Goal: Information Seeking & Learning: Find specific fact

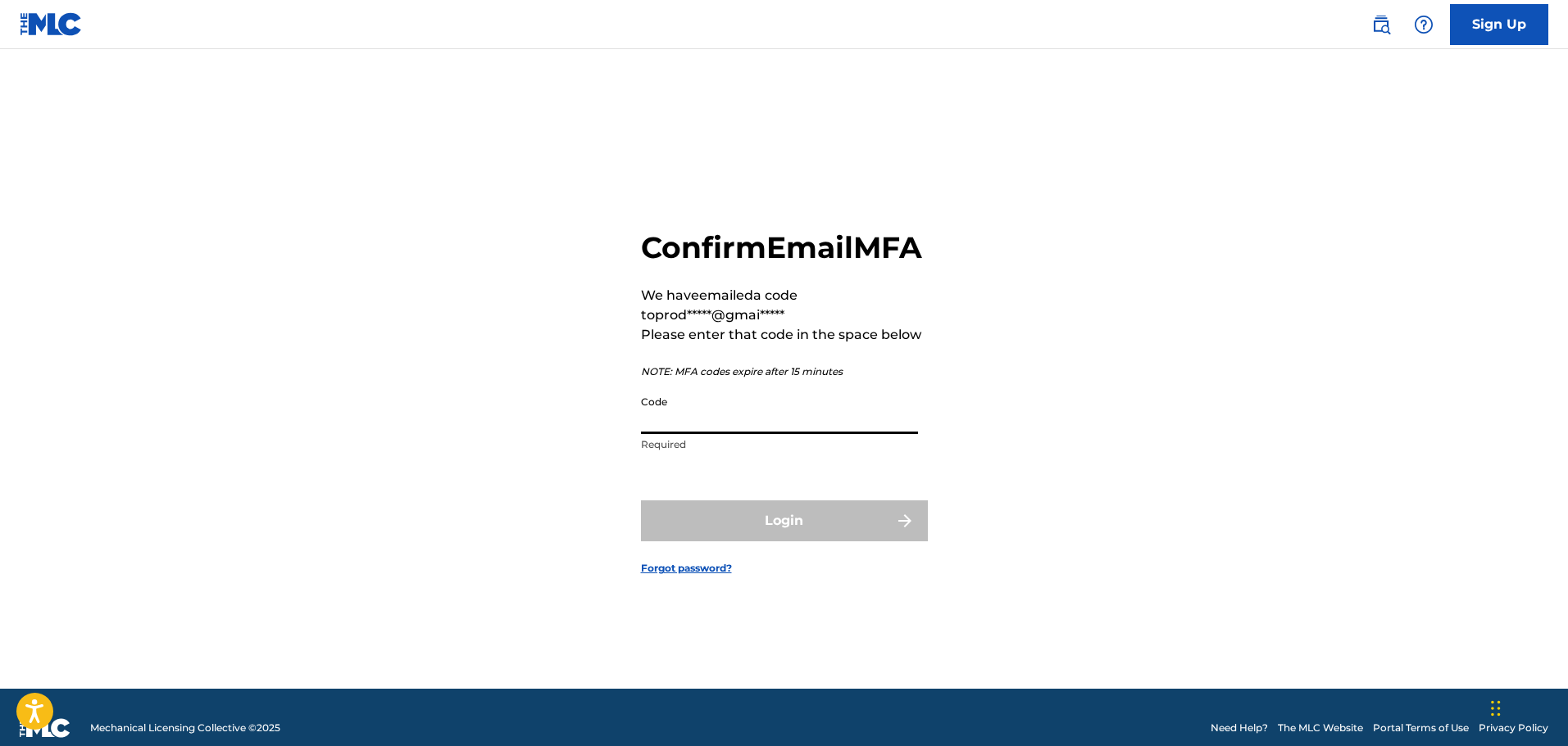
click at [687, 423] on input "Code" at bounding box center [779, 410] width 277 height 47
paste input "726913"
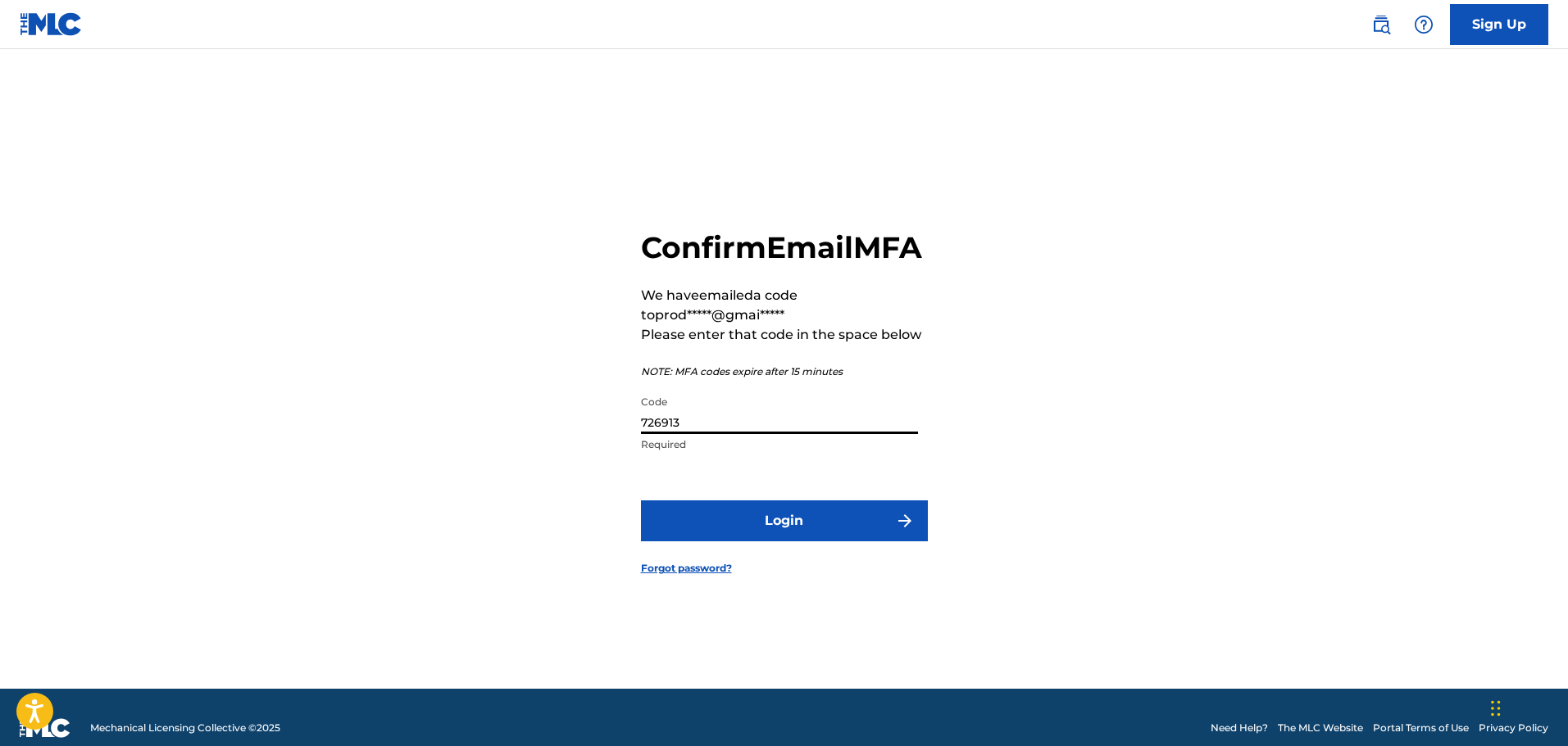
type input "726913"
click at [713, 541] on button "Login" at bounding box center [784, 520] width 286 height 41
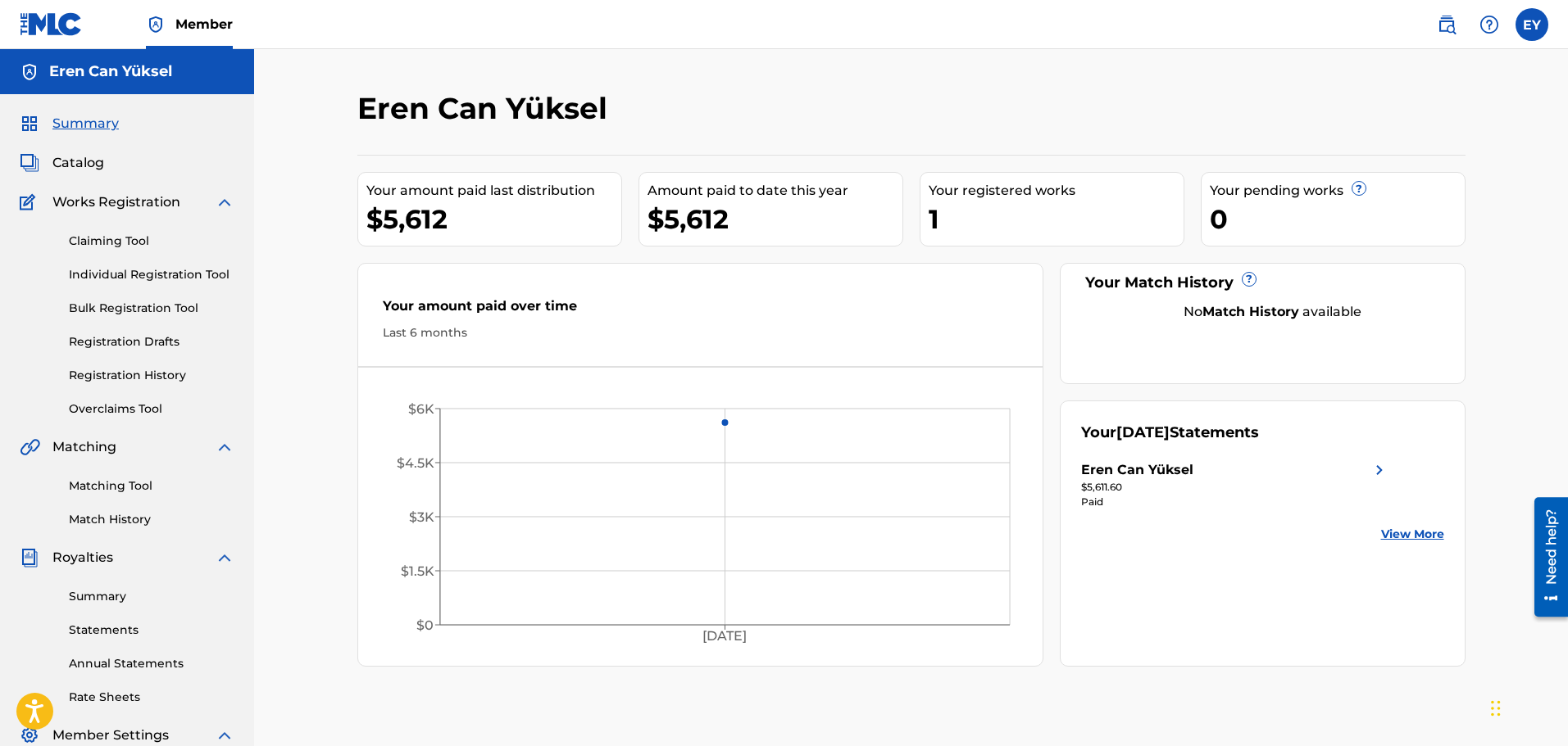
click at [101, 164] on span "Catalog" at bounding box center [78, 162] width 51 height 19
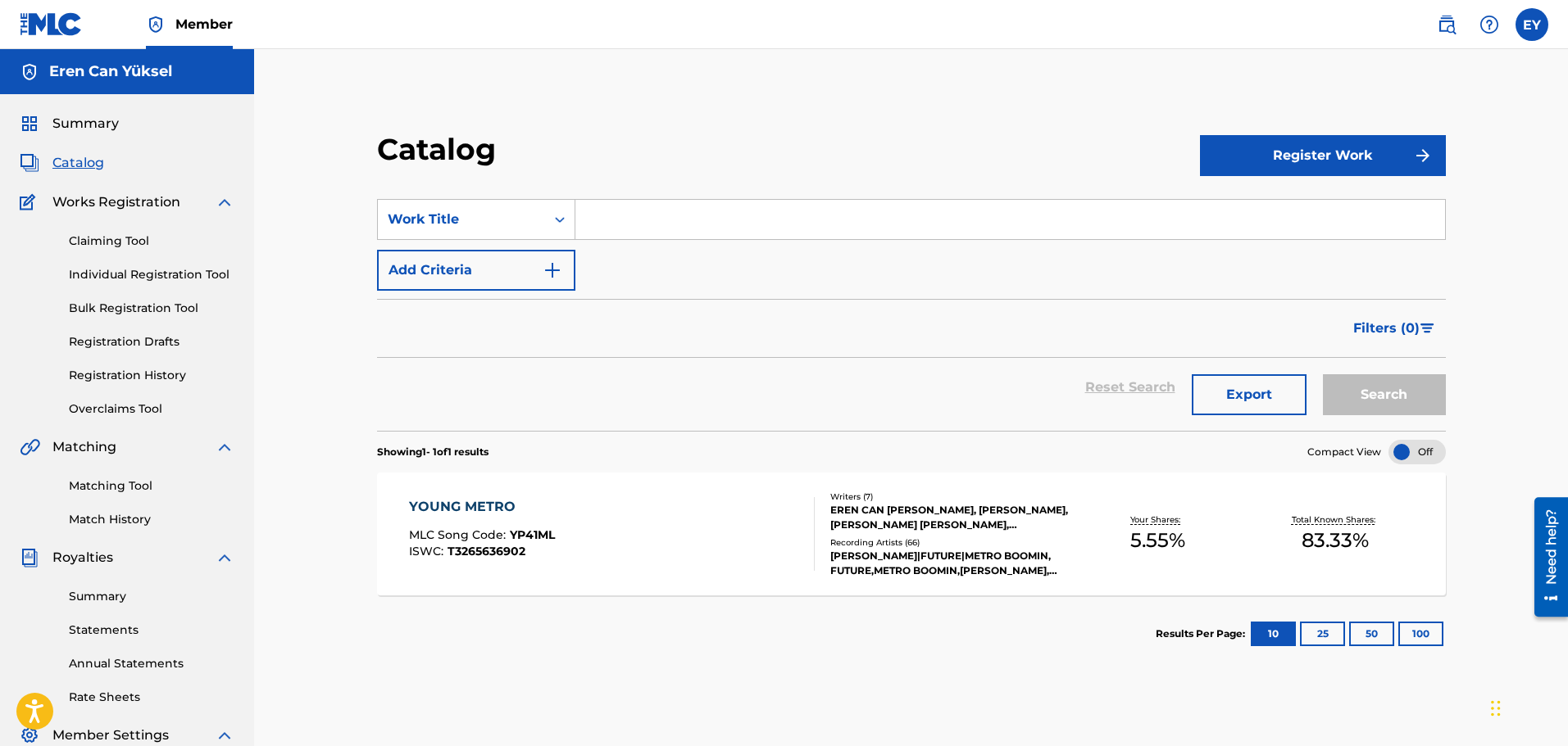
click at [65, 126] on span "Summary" at bounding box center [85, 123] width 66 height 19
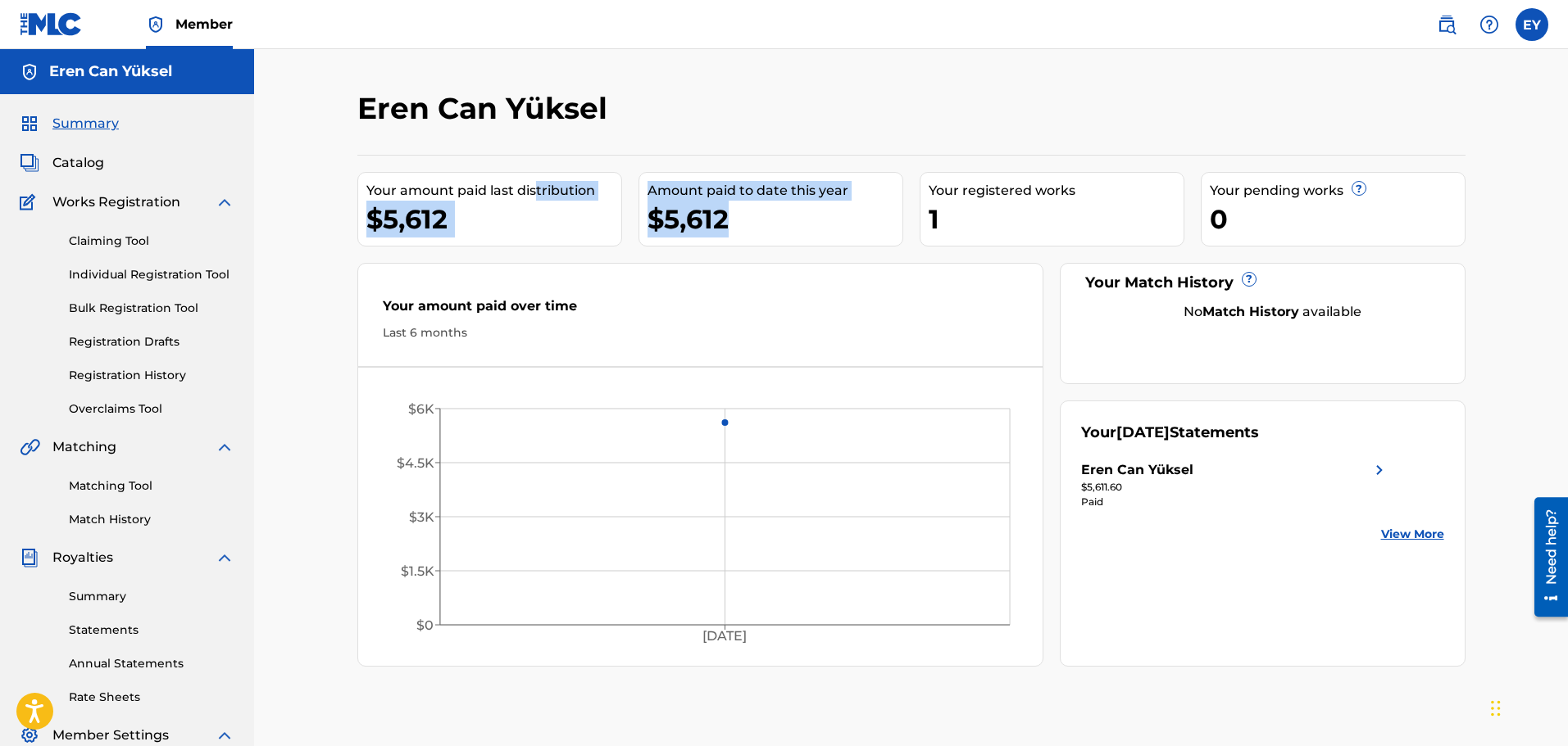
drag, startPoint x: 752, startPoint y: 221, endPoint x: 536, endPoint y: 198, distance: 217.2
click at [536, 198] on div "Your amount paid last distribution $5,612 Amount paid to date this year $5,612 …" at bounding box center [911, 411] width 1108 height 512
click at [723, 216] on div "$5,612" at bounding box center [775, 219] width 255 height 37
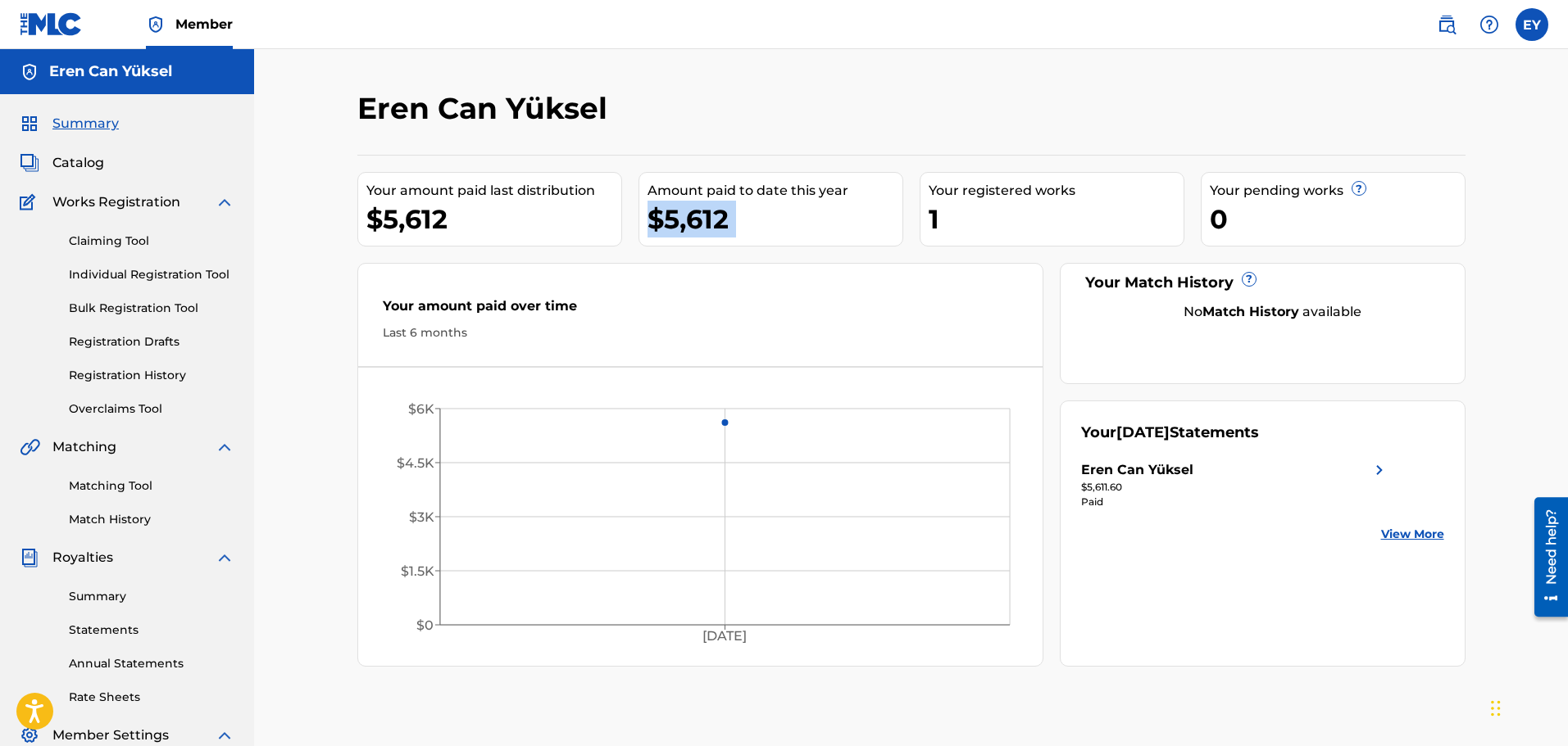
click at [719, 219] on div "$5,612" at bounding box center [775, 219] width 255 height 37
drag, startPoint x: 742, startPoint y: 208, endPoint x: 657, endPoint y: 219, distance: 85.7
click at [657, 219] on div "$5,612" at bounding box center [775, 219] width 255 height 37
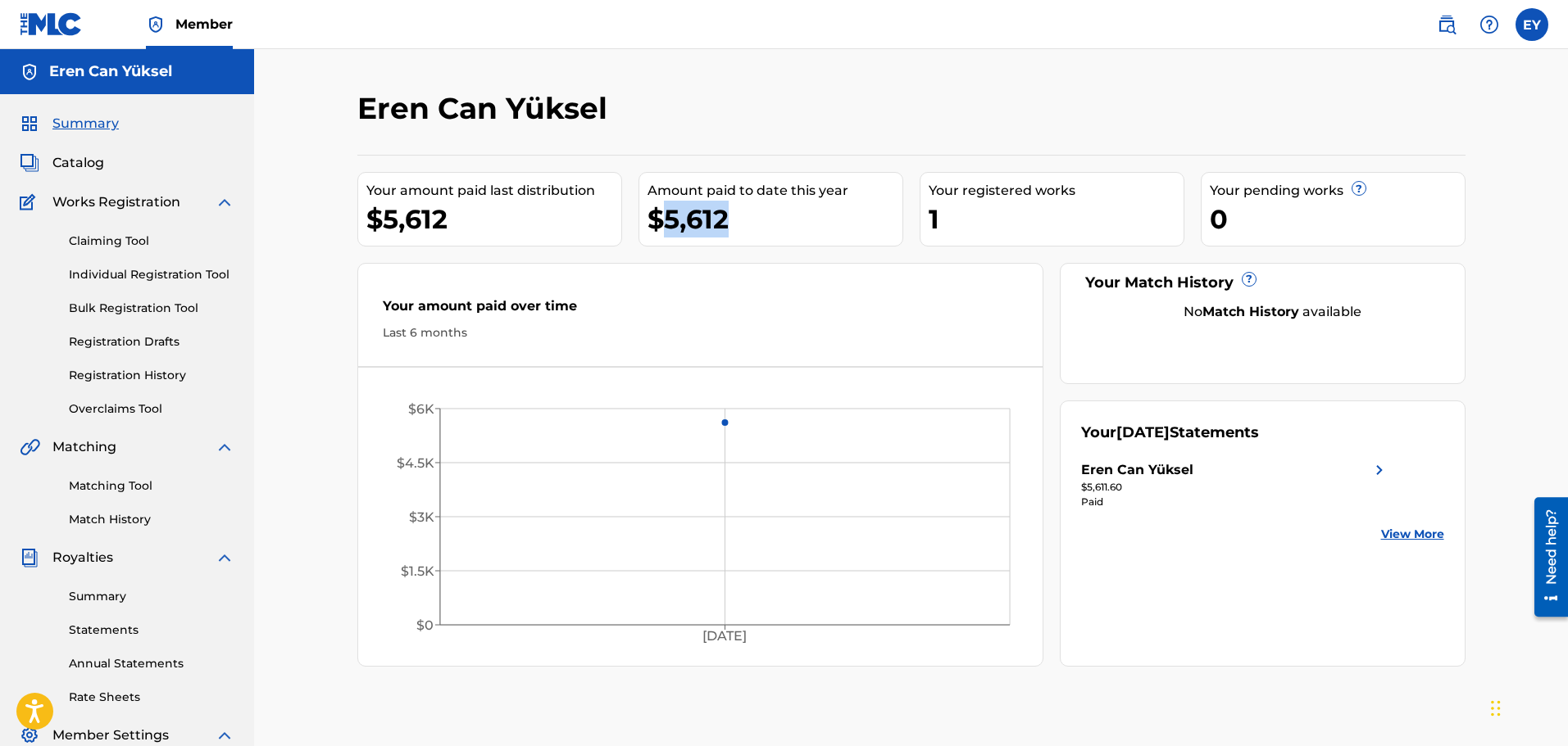
click at [656, 222] on div "$5,612" at bounding box center [775, 219] width 255 height 37
click at [1530, 43] on nav "Member EY EY Eren Can Yüksel prodbyecy@gmail.com Notification Preferences Profi…" at bounding box center [784, 25] width 1568 height 50
click at [1522, 37] on label at bounding box center [1532, 25] width 33 height 33
click at [1531, 25] on input "EY Eren Can Yüksel prodbyecy@gmail.com Notification Preferences Profile Log out" at bounding box center [1531, 25] width 0 height 0
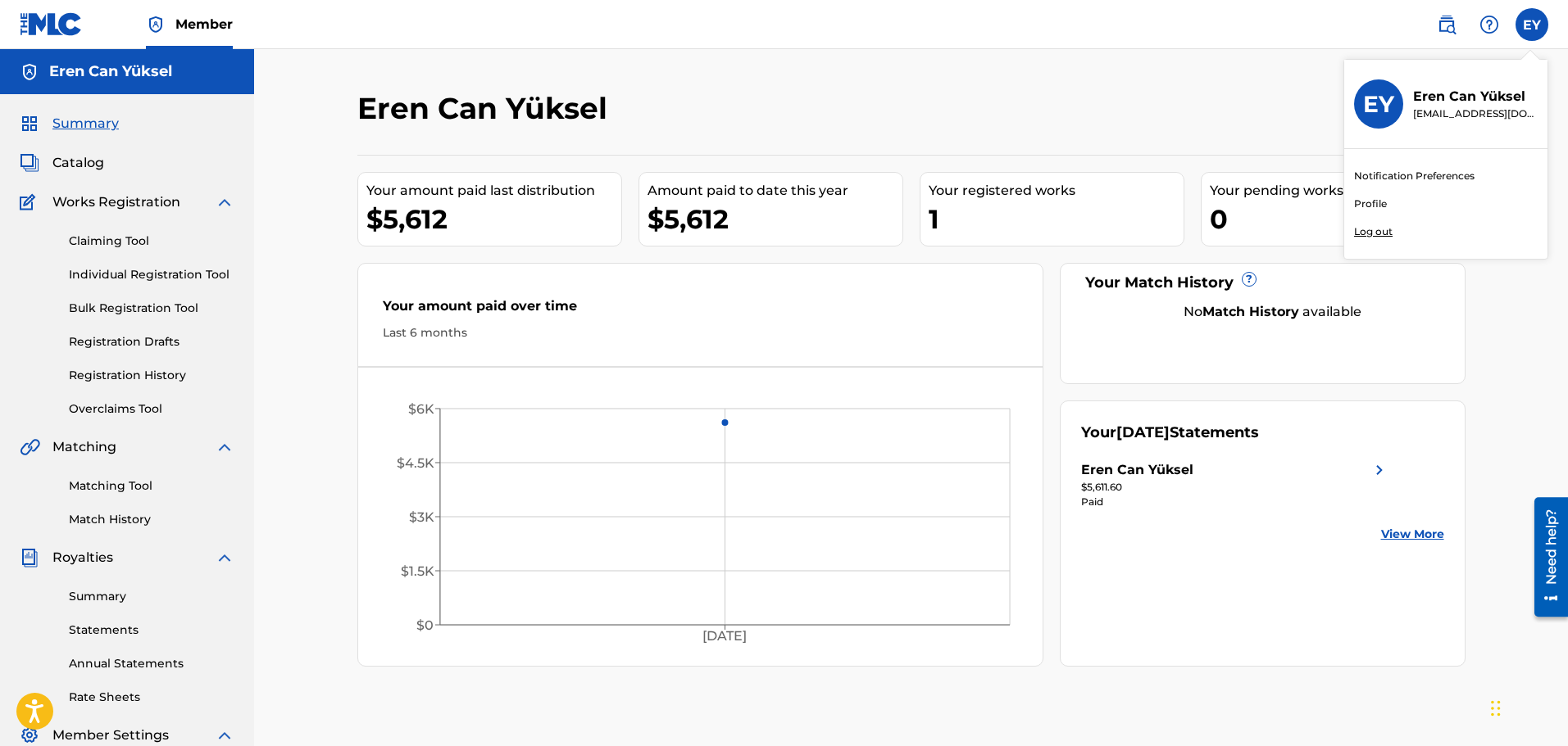
click at [1065, 79] on div "Eren Can Yüksel Your amount paid last distribution $5,612 Amount paid to date t…" at bounding box center [911, 494] width 1314 height 888
click at [189, 199] on div "Works Registration" at bounding box center [127, 202] width 215 height 19
click at [229, 210] on img at bounding box center [224, 202] width 19 height 19
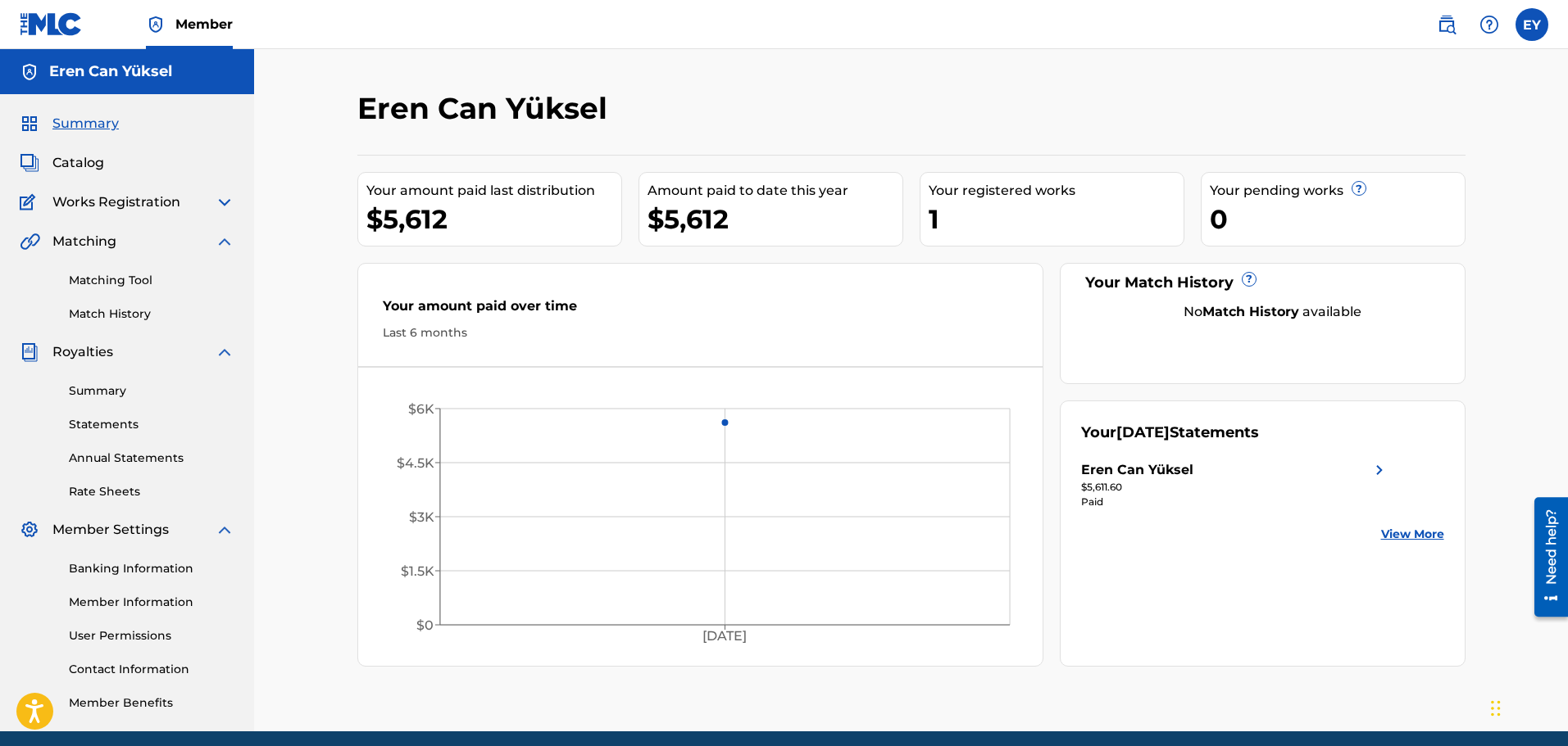
click at [219, 197] on img at bounding box center [224, 202] width 19 height 19
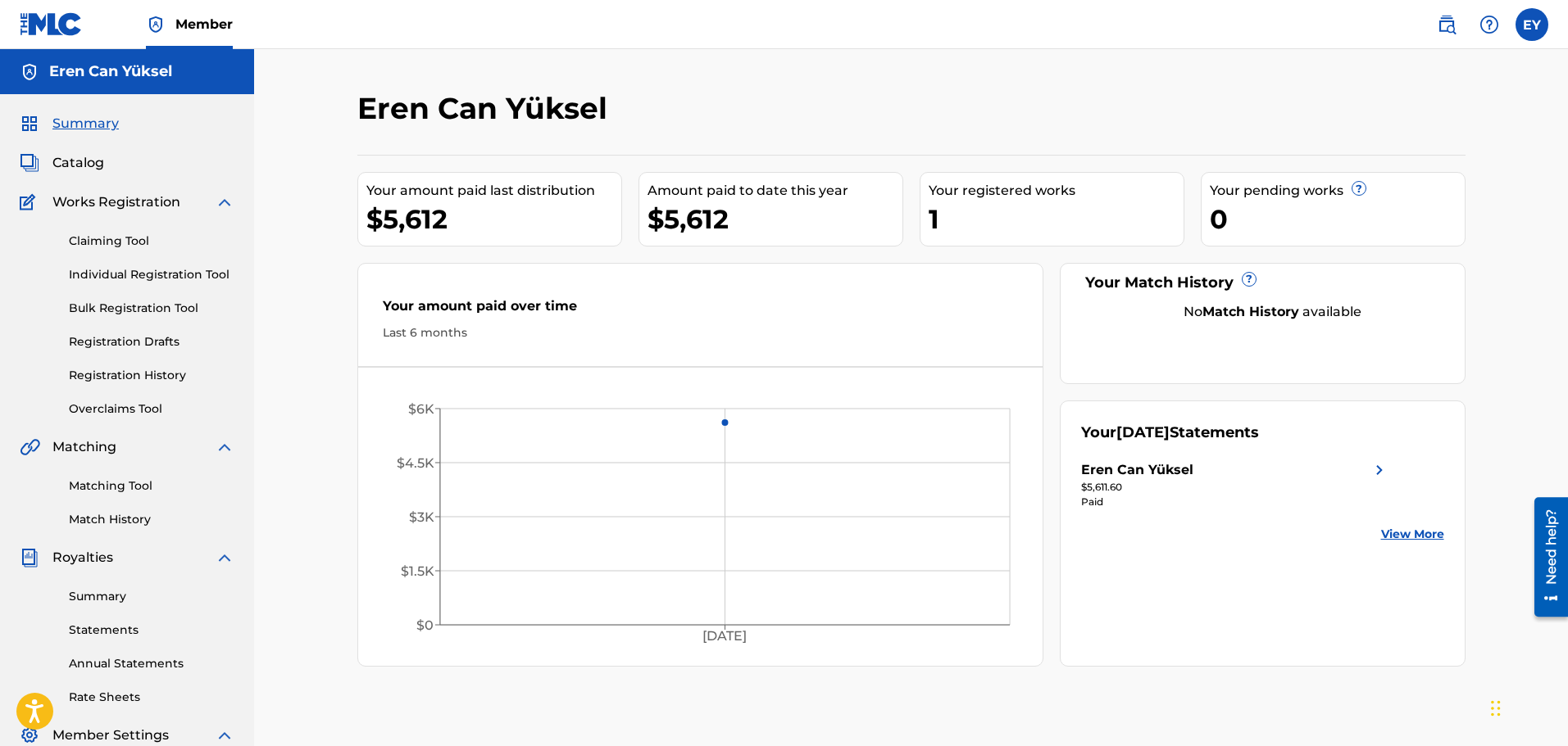
click at [221, 199] on img at bounding box center [224, 202] width 19 height 19
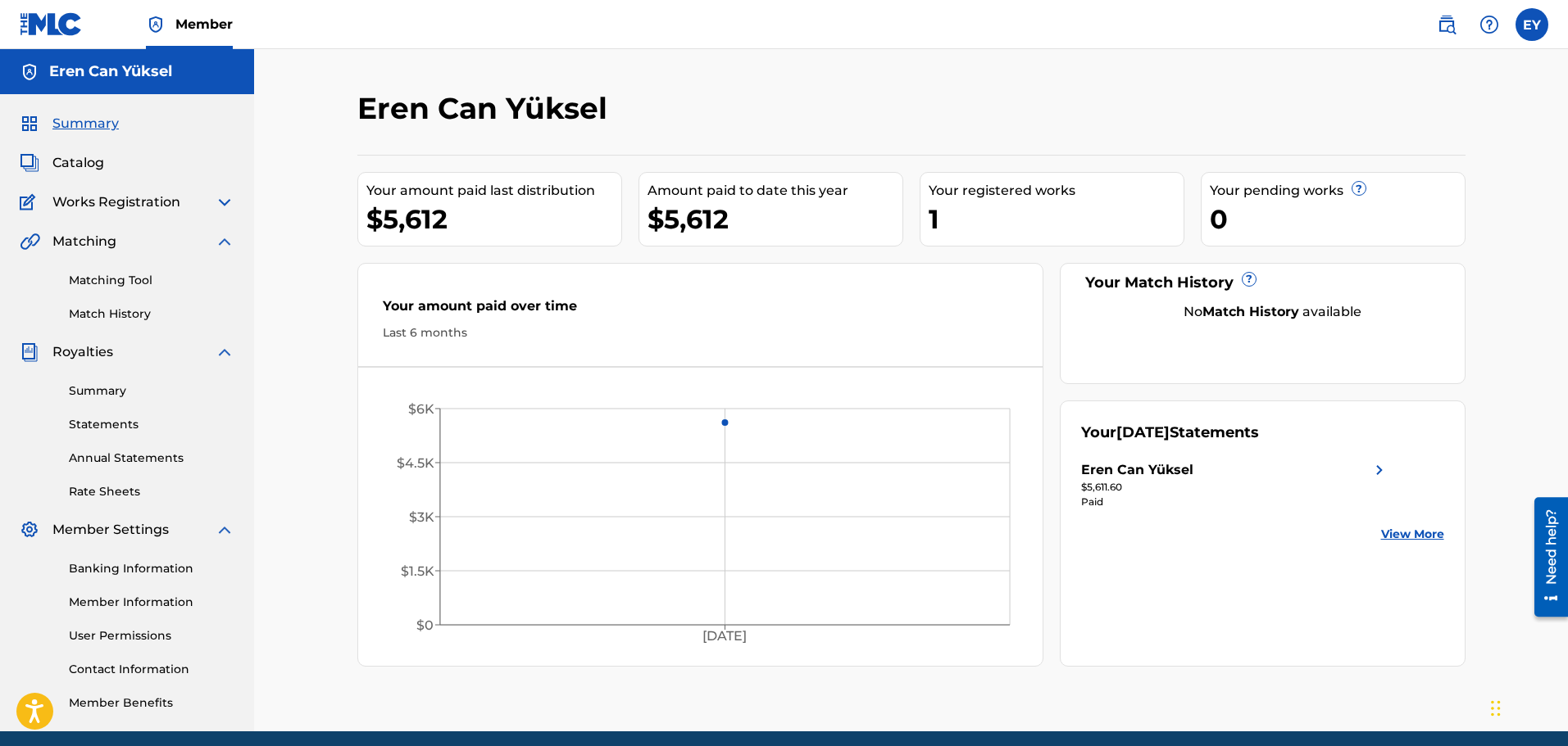
click at [225, 248] on img at bounding box center [224, 241] width 19 height 19
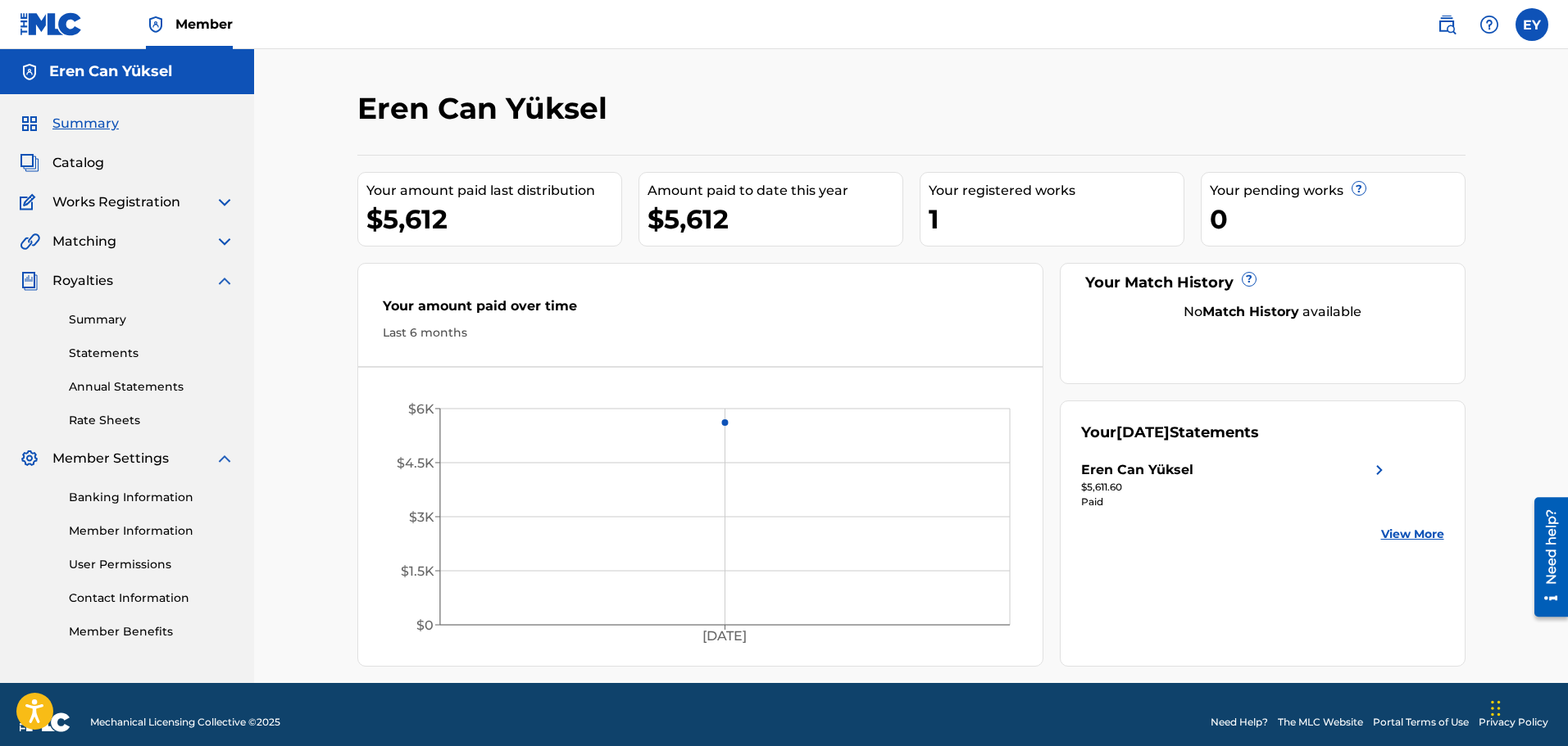
click at [225, 271] on div "Summary Catalog Works Registration Claiming Tool Individual Registration Tool B…" at bounding box center [127, 377] width 254 height 566
click at [225, 287] on img at bounding box center [224, 280] width 19 height 19
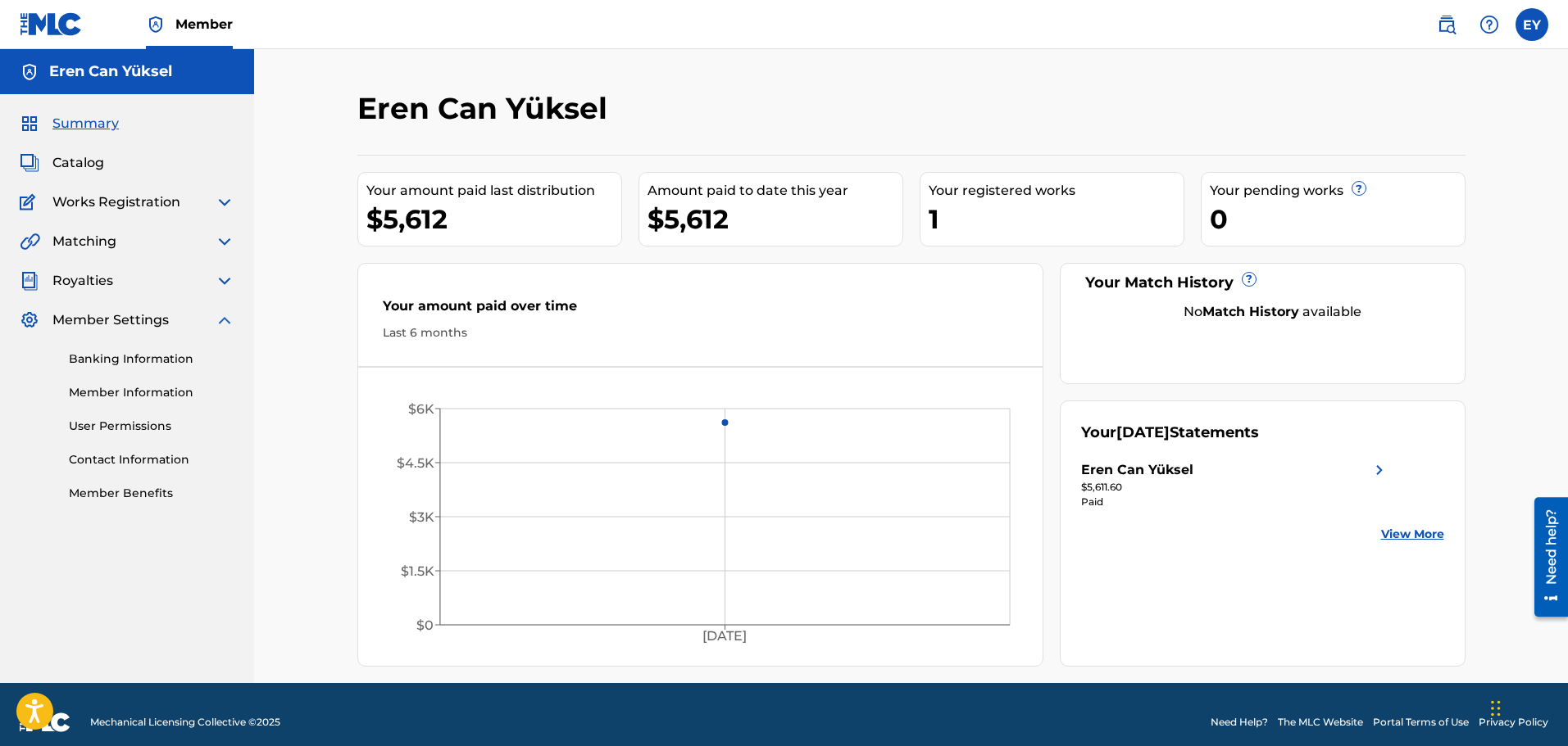
click at [224, 317] on img at bounding box center [224, 319] width 19 height 19
click at [228, 327] on img at bounding box center [224, 319] width 19 height 19
click at [228, 300] on div "Summary Catalog Works Registration Claiming Tool Individual Registration Tool B…" at bounding box center [127, 308] width 254 height 428
click at [225, 269] on div "Summary Catalog Works Registration Claiming Tool Individual Registration Tool B…" at bounding box center [127, 308] width 254 height 428
click at [228, 281] on img at bounding box center [224, 280] width 19 height 19
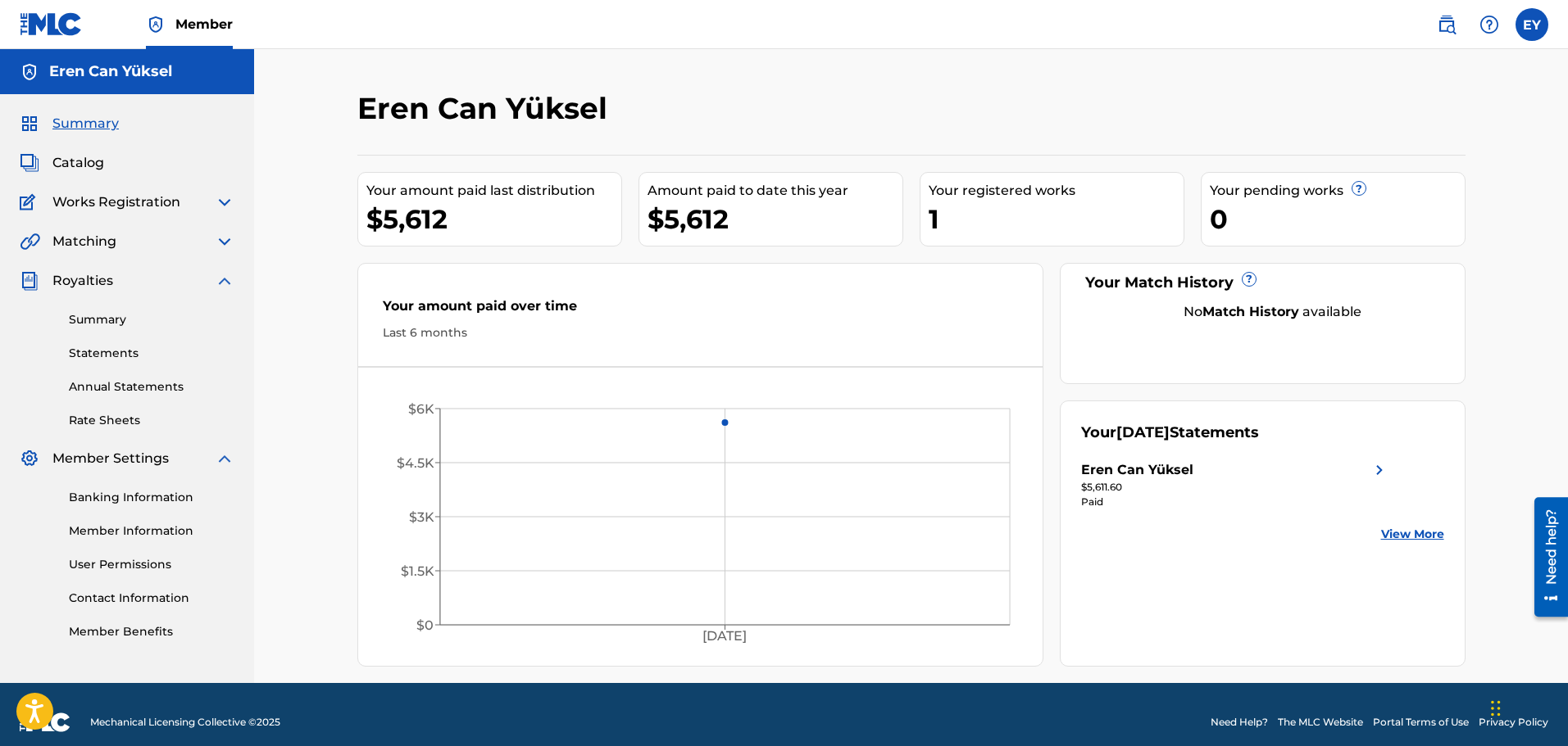
click at [225, 245] on img at bounding box center [224, 241] width 19 height 19
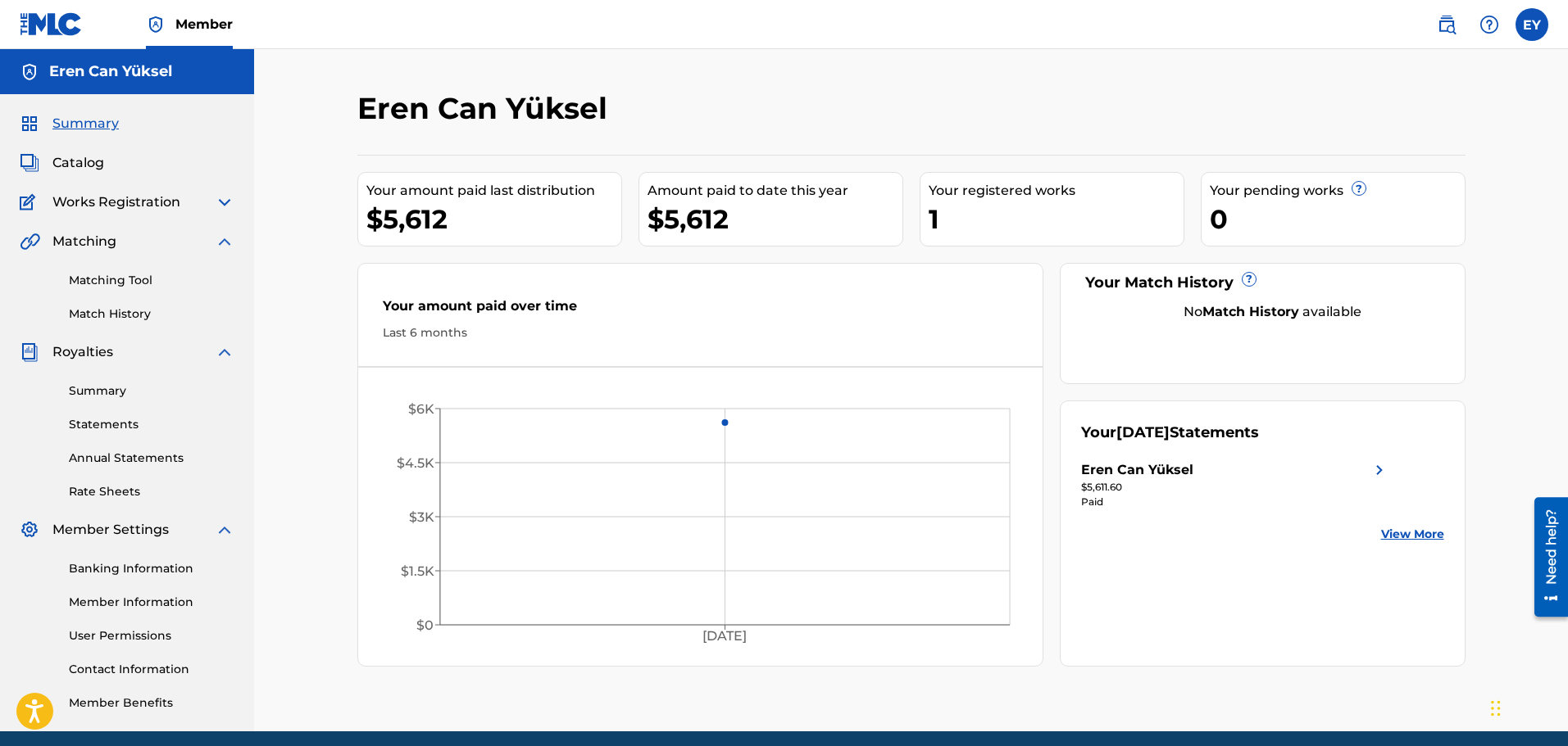
click at [221, 209] on img at bounding box center [224, 202] width 19 height 19
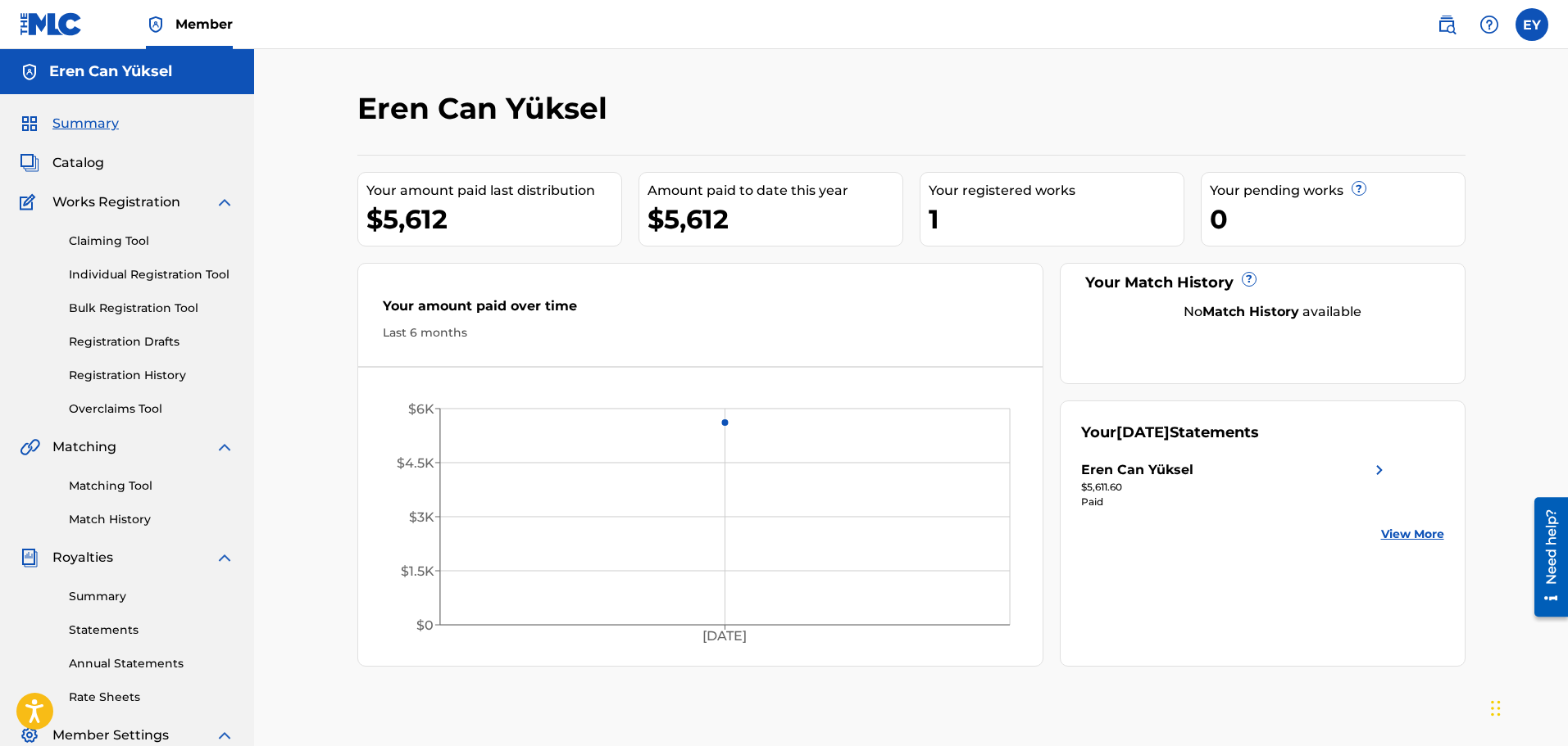
click at [65, 157] on span "Catalog" at bounding box center [78, 162] width 51 height 19
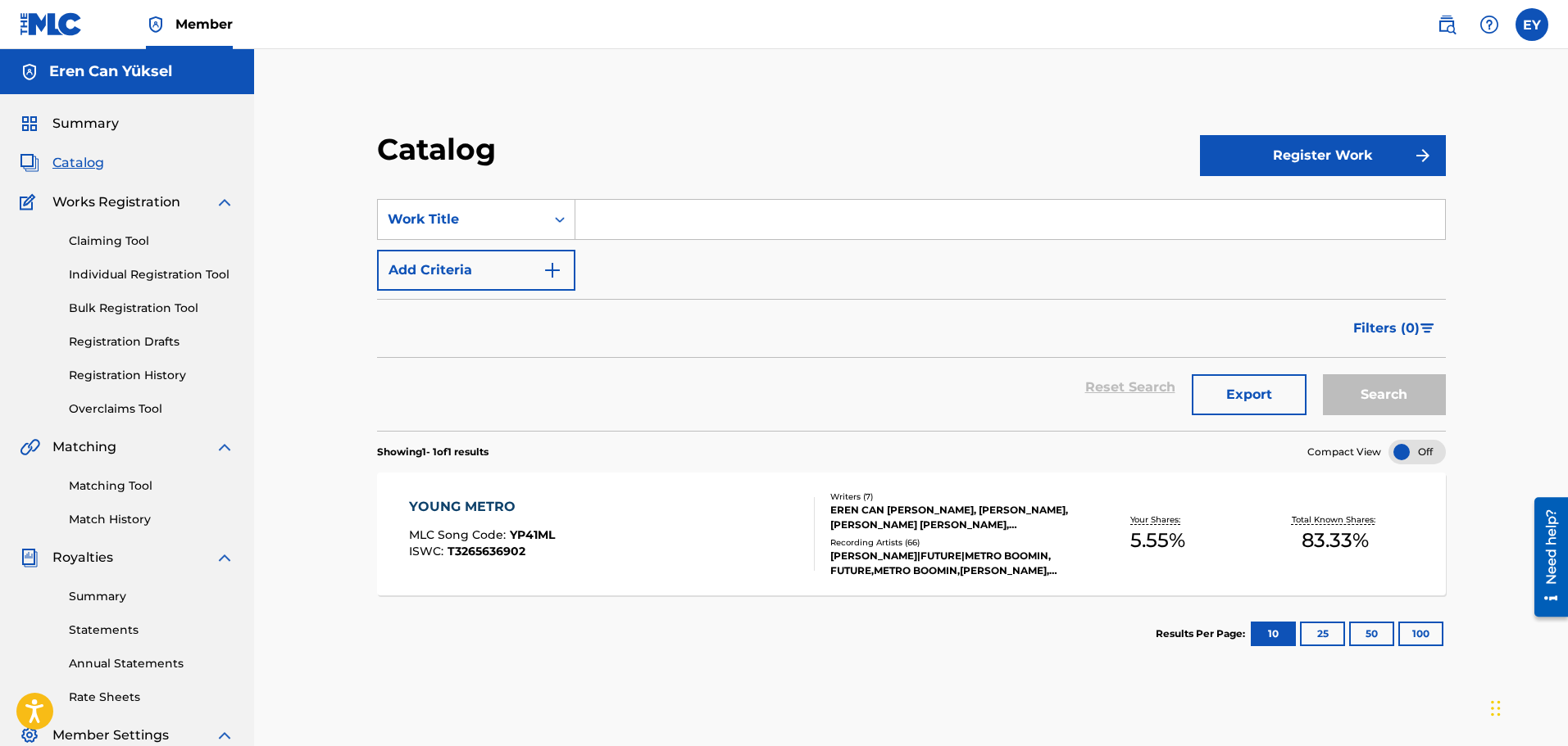
click at [102, 120] on span "Summary" at bounding box center [85, 123] width 66 height 19
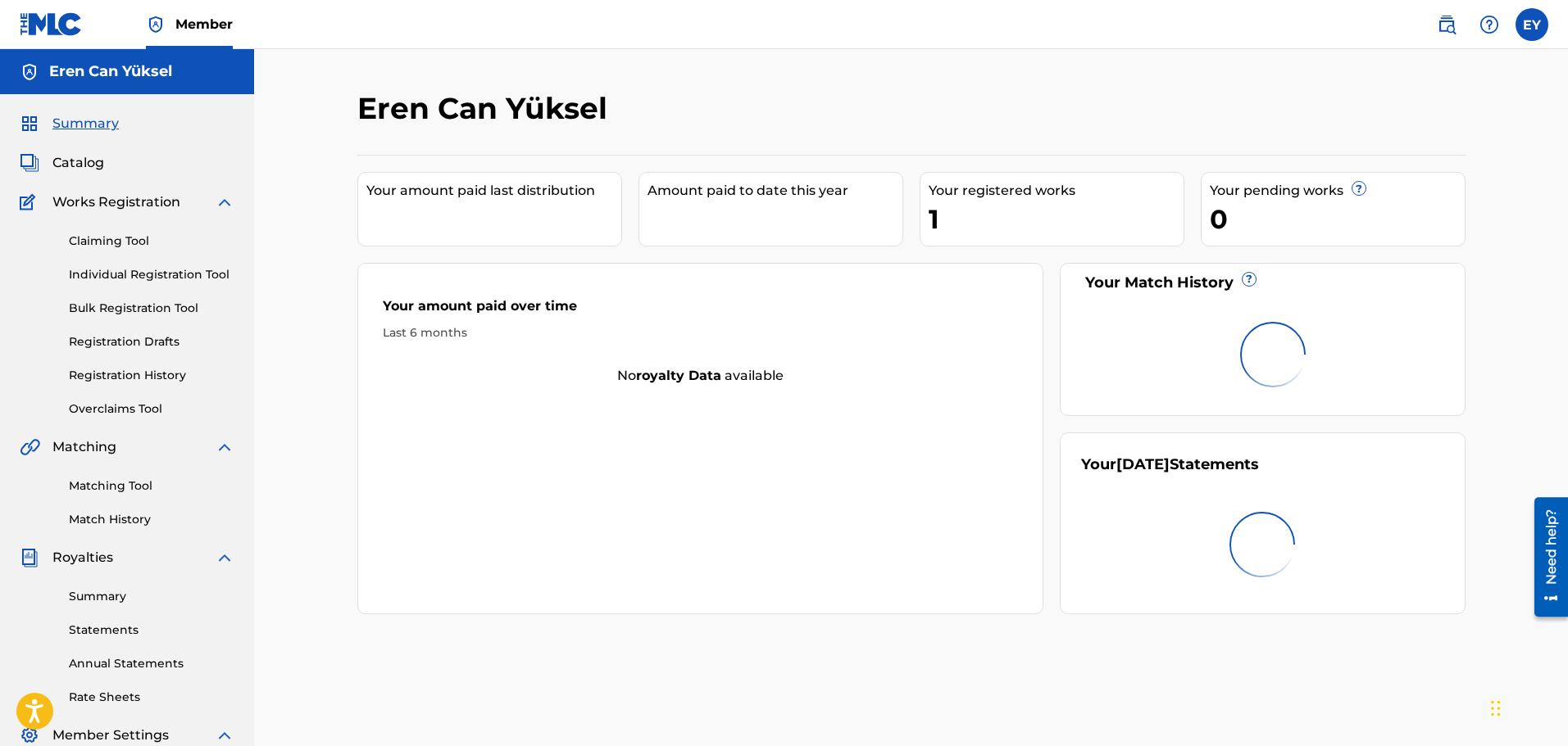
click at [103, 165] on span "Catalog" at bounding box center [78, 162] width 51 height 19
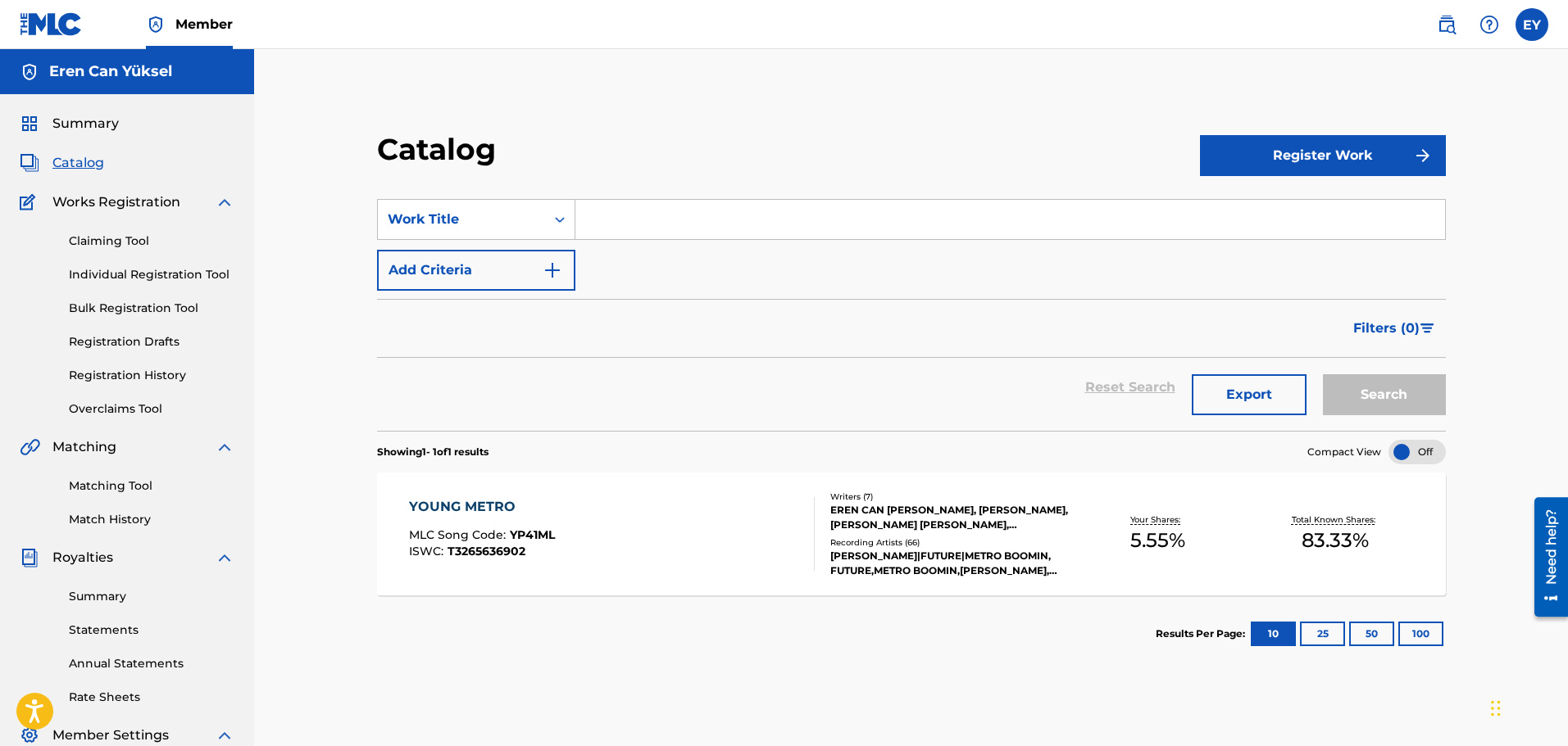
click at [676, 218] on input "Search Form" at bounding box center [1010, 219] width 869 height 39
click at [95, 132] on span "Summary" at bounding box center [85, 123] width 66 height 19
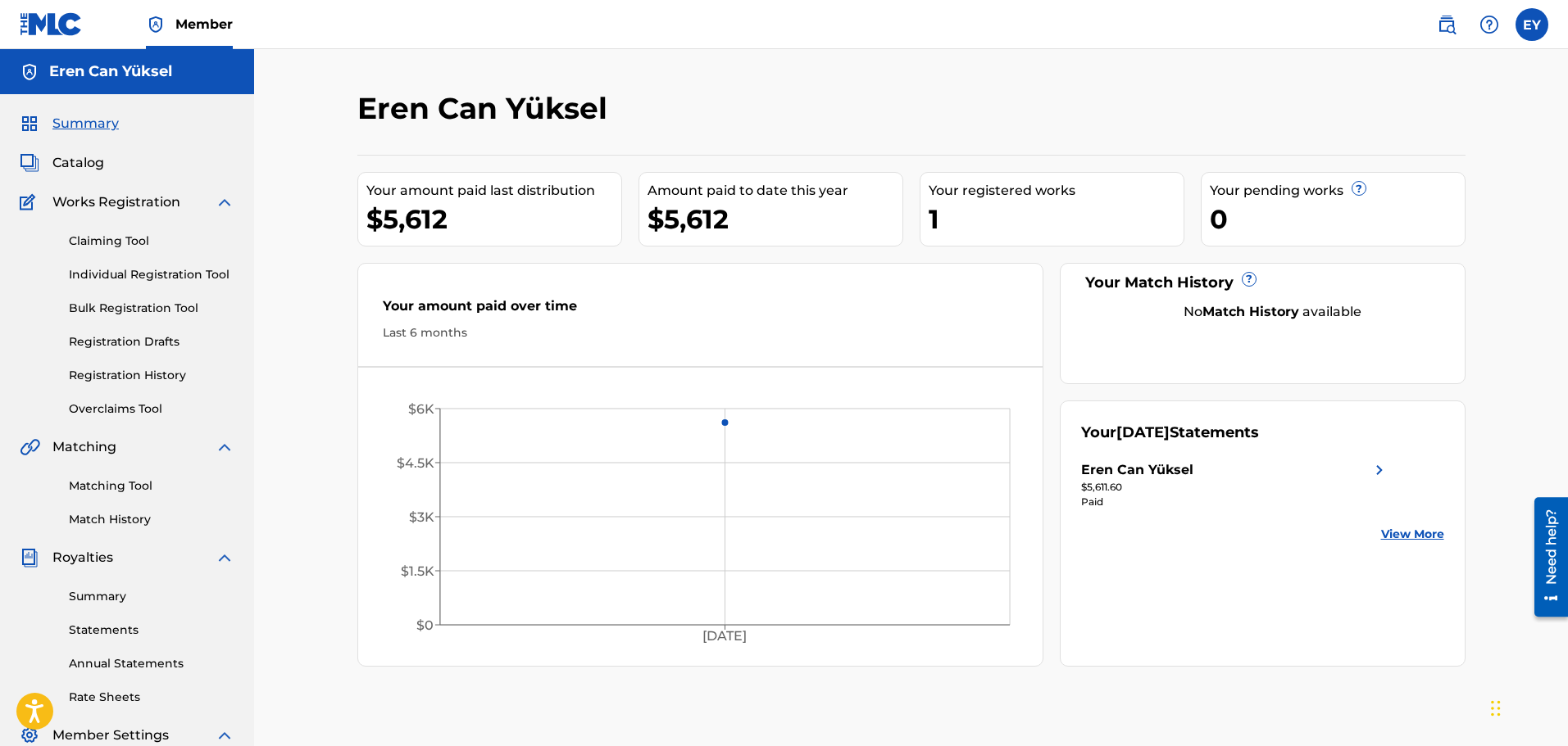
click at [109, 238] on link "Claiming Tool" at bounding box center [151, 241] width 165 height 17
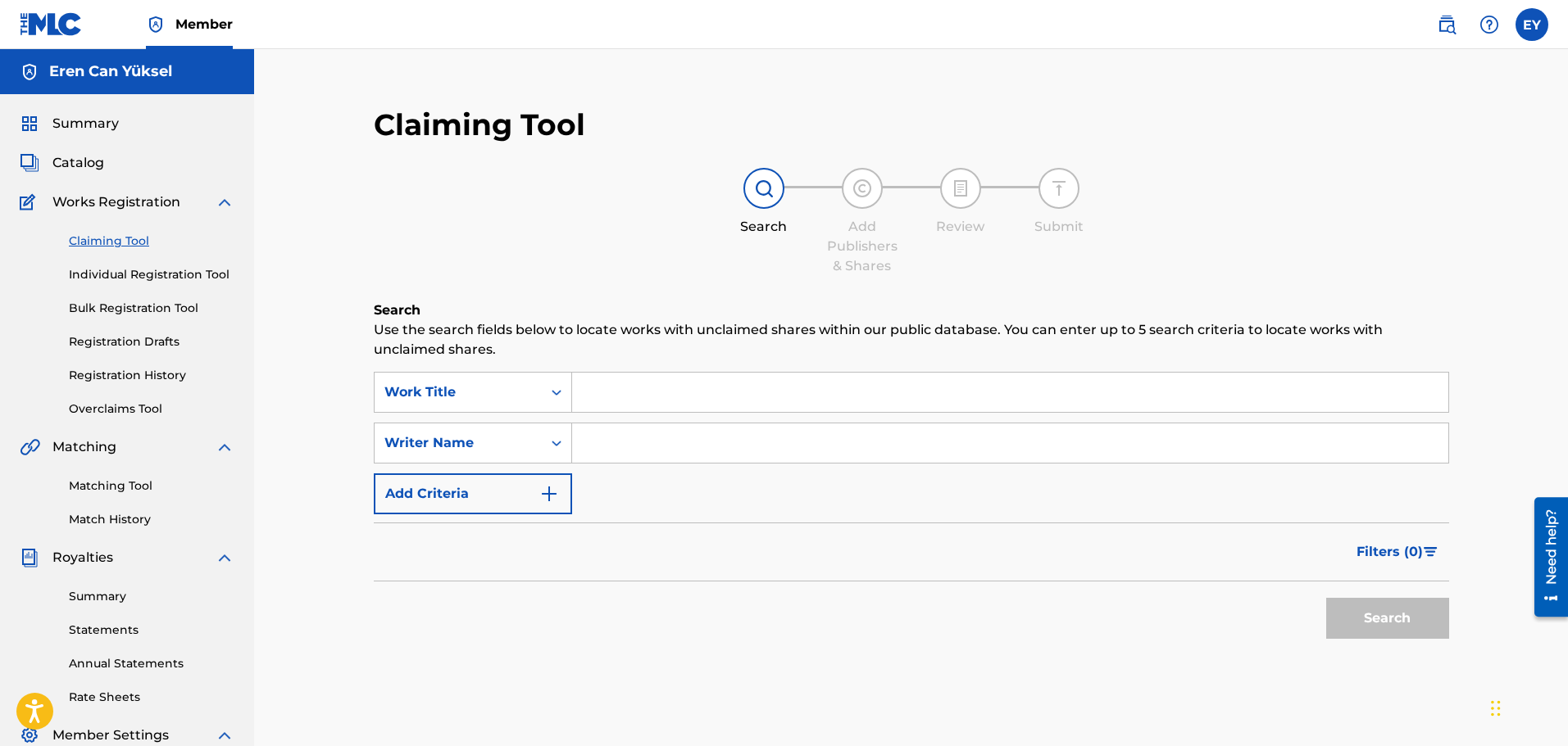
drag, startPoint x: 675, startPoint y: 357, endPoint x: 683, endPoint y: 387, distance: 31.0
click at [676, 361] on div "Search Use the search fields below to locate works with unclaimed shares within…" at bounding box center [911, 515] width 1075 height 429
click at [683, 387] on input "Search Form" at bounding box center [1010, 392] width 876 height 39
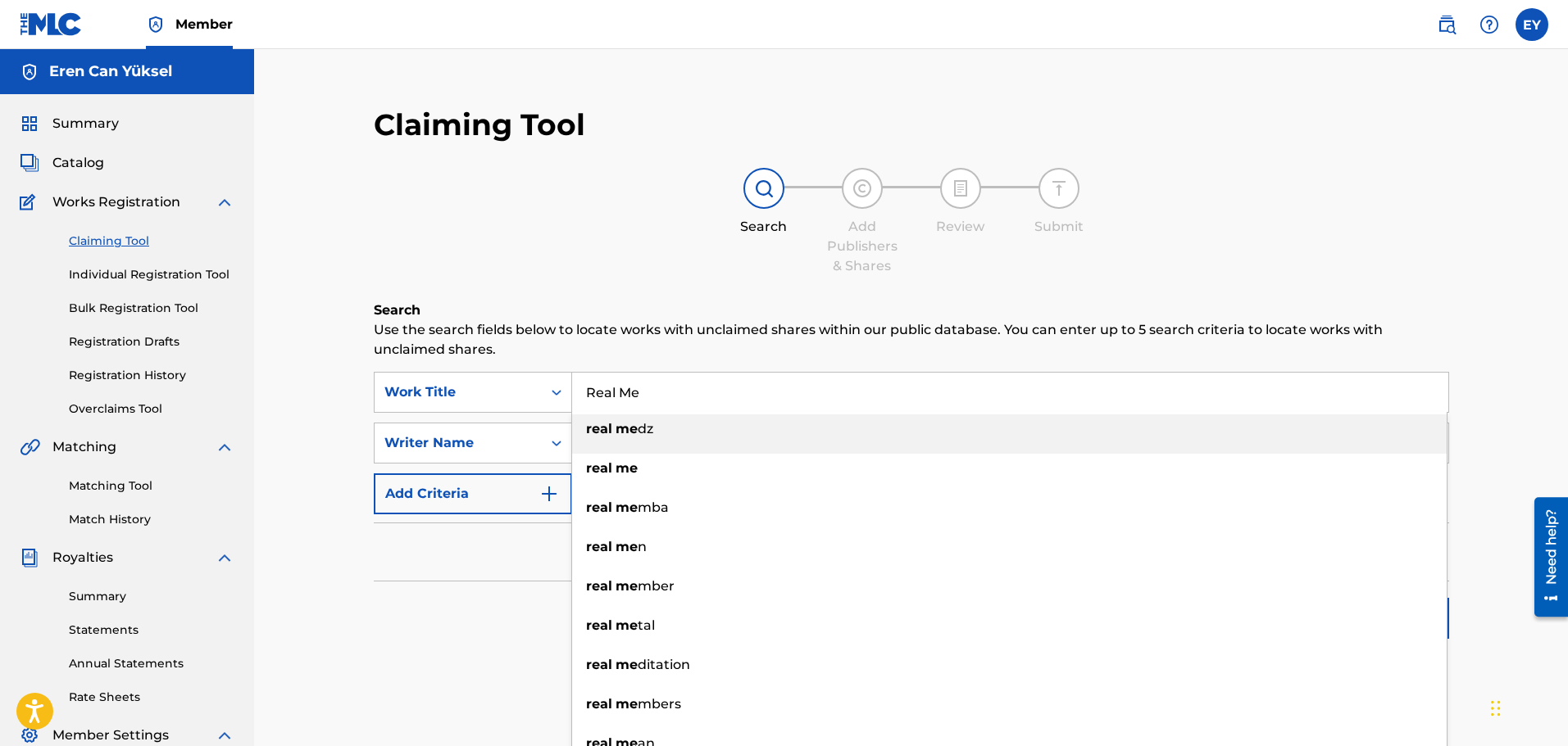
type input "Real Me"
click at [36, 40] on link at bounding box center [50, 24] width 63 height 49
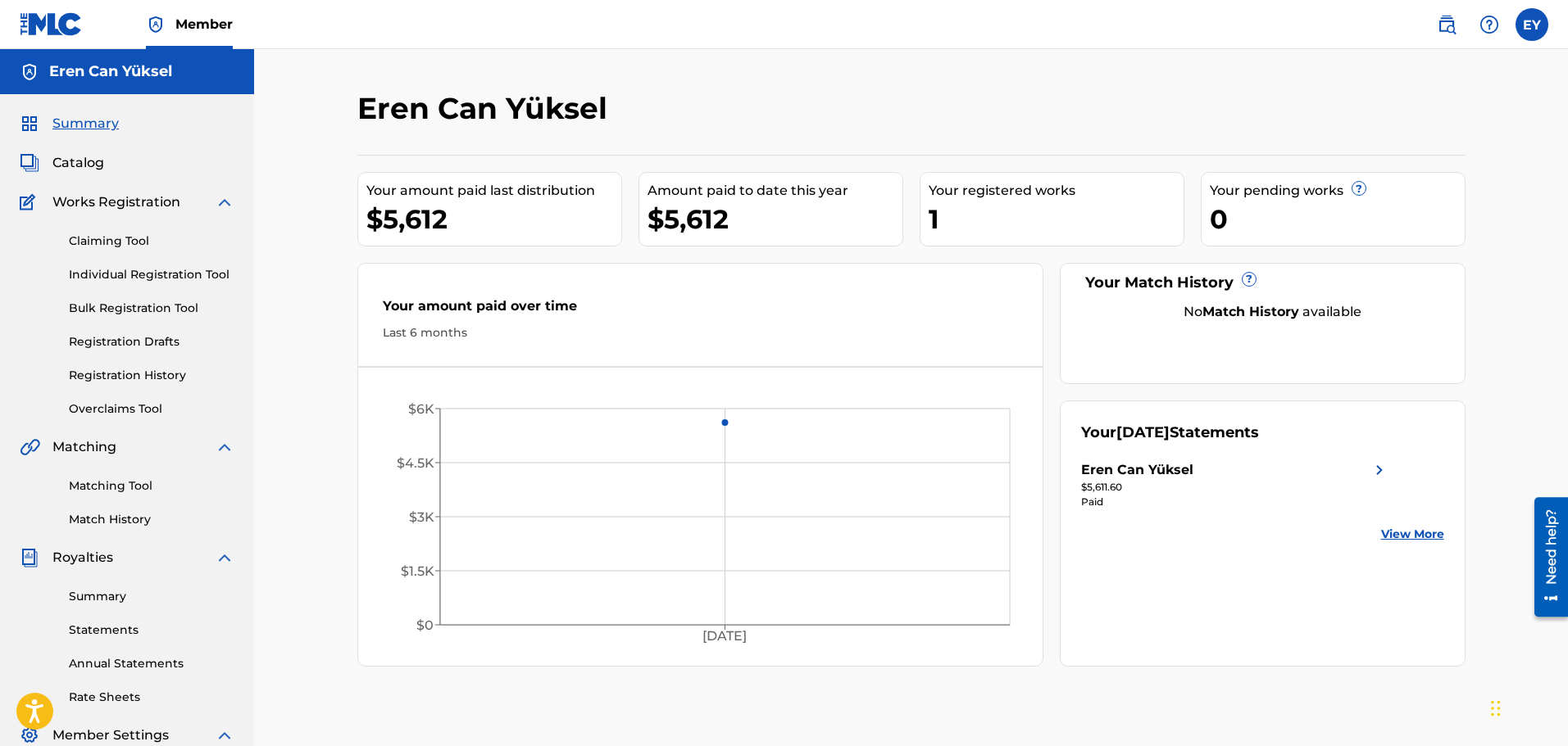
click at [82, 165] on span "Catalog" at bounding box center [78, 162] width 51 height 19
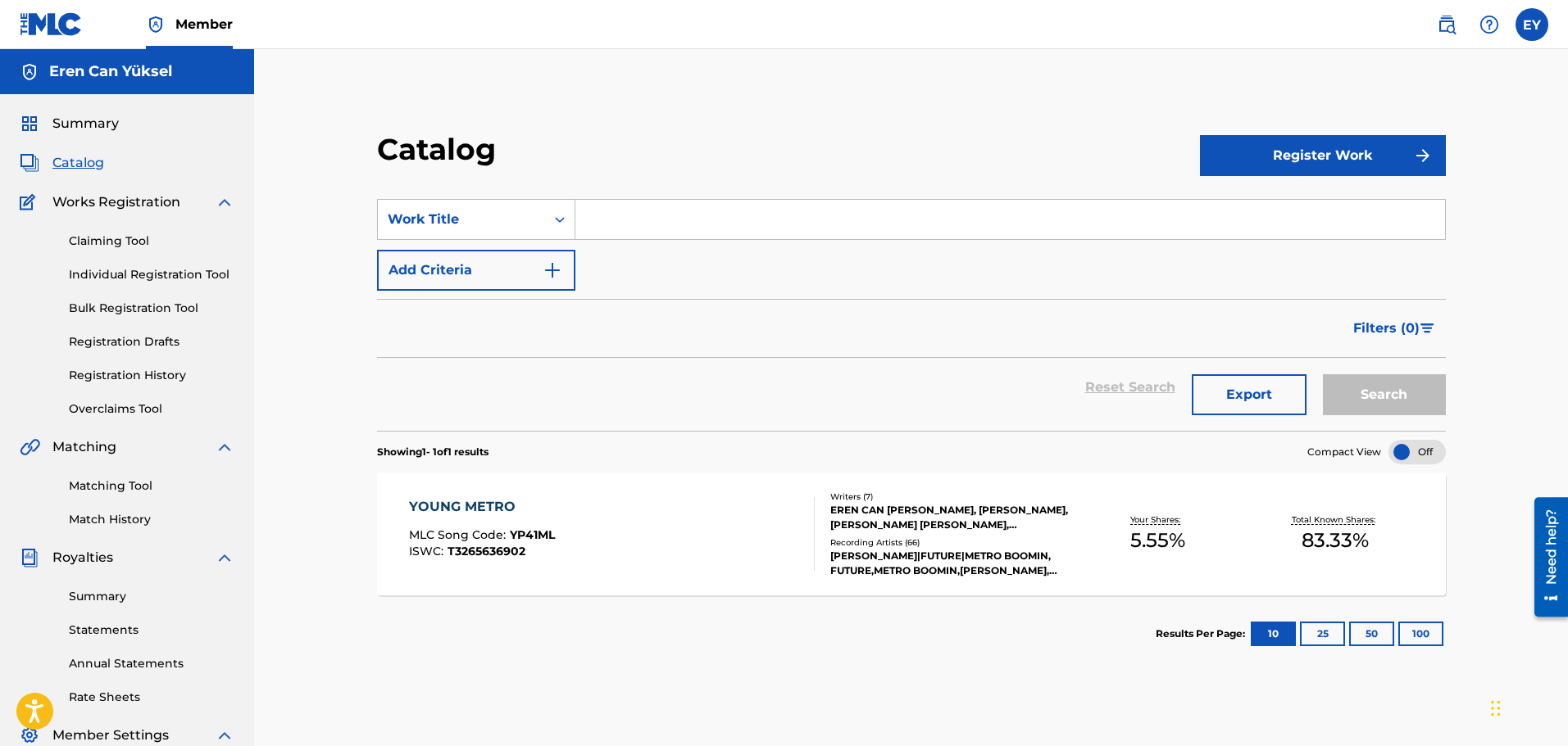
click at [821, 251] on div "SearchWithCriteria0ae7596e-17ac-4d51-807d-d992949bd7f6 Work Title Add Criteria" at bounding box center [912, 245] width 1069 height 92
click at [782, 228] on input "Search Form" at bounding box center [1010, 219] width 869 height 39
click at [1283, 155] on button "Register Work" at bounding box center [1323, 155] width 246 height 41
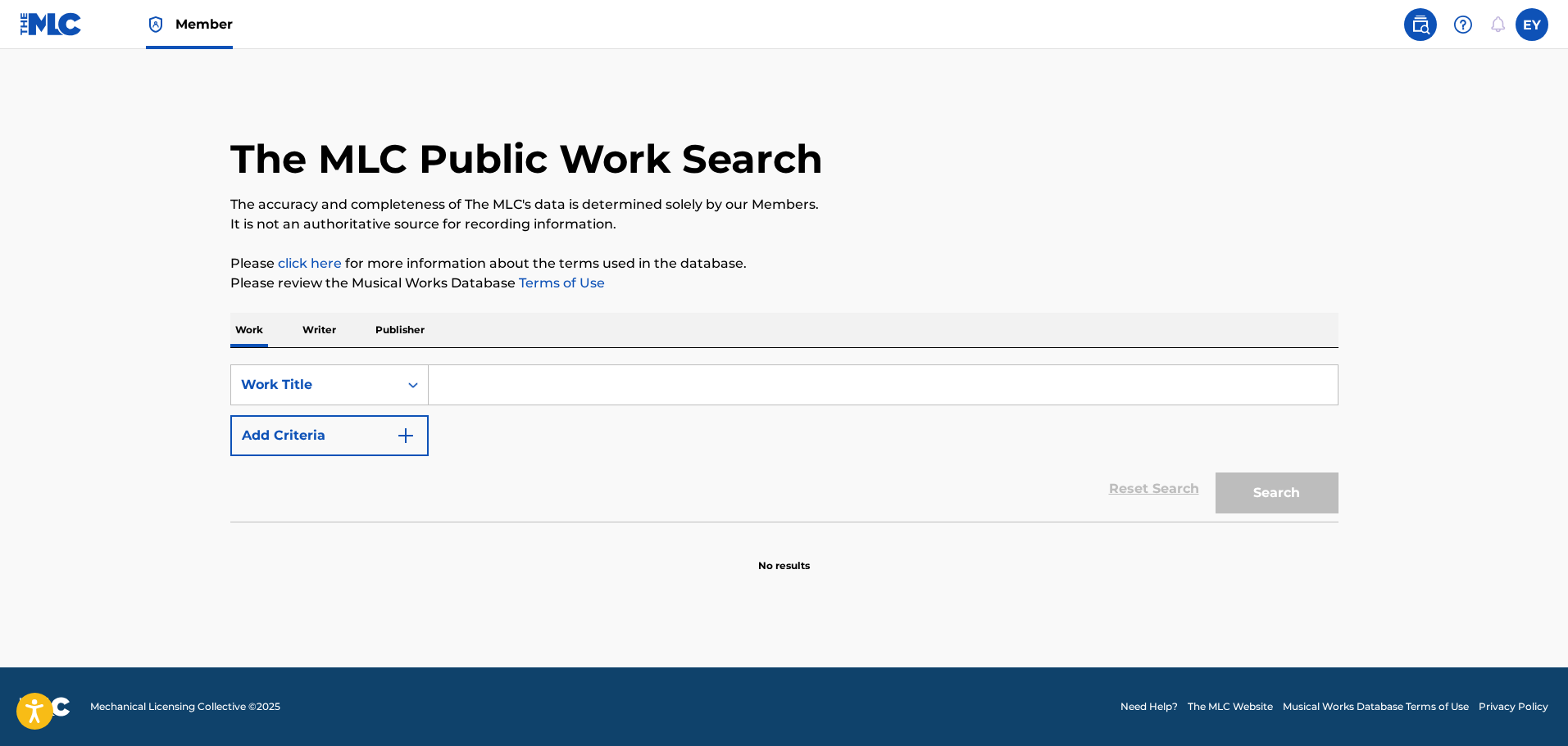
click at [476, 369] on input "Search Form" at bounding box center [883, 384] width 909 height 39
click at [543, 387] on input "Search Form" at bounding box center [883, 384] width 909 height 39
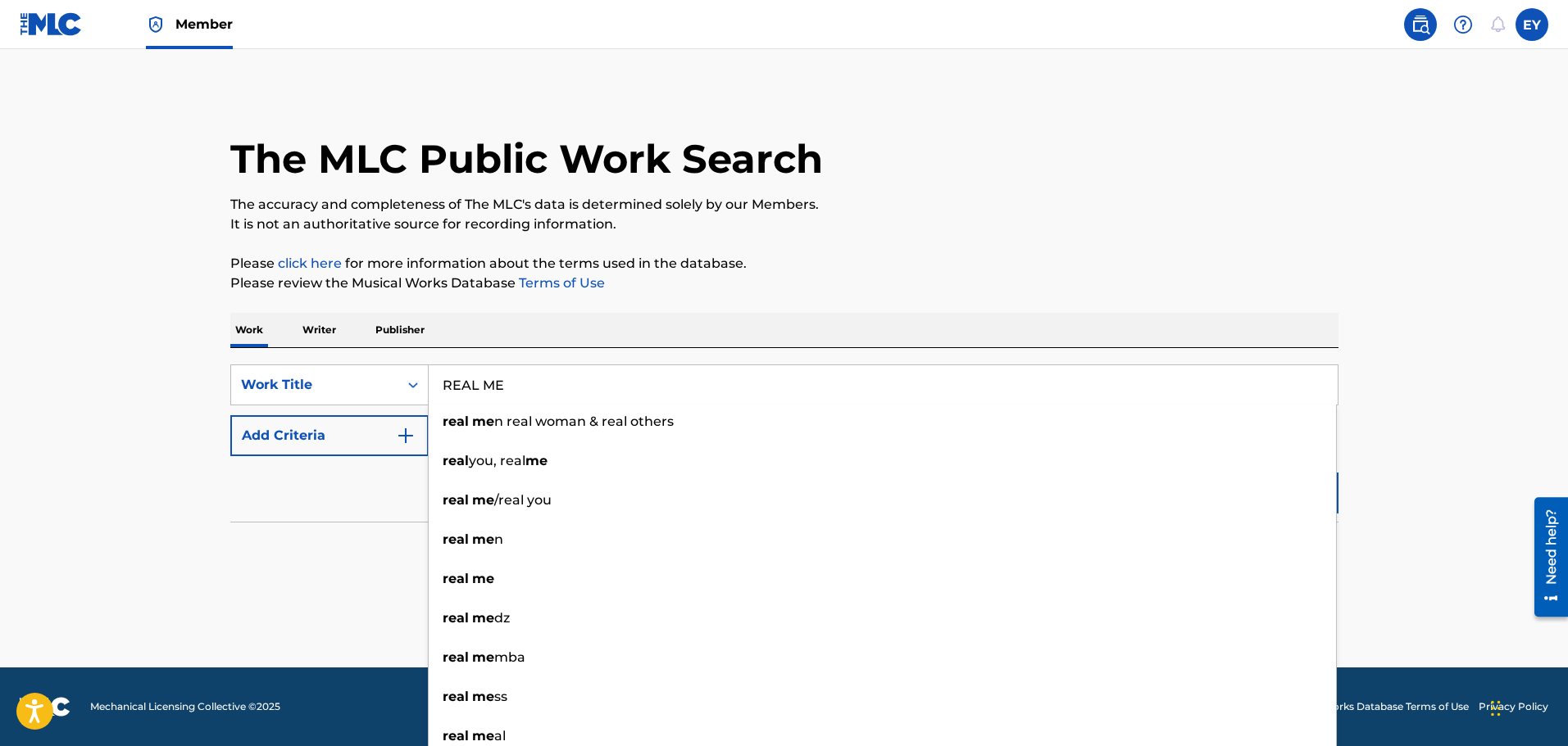
type input "REAL ME"
click at [354, 508] on div "Reset Search Search" at bounding box center [784, 488] width 1108 height 65
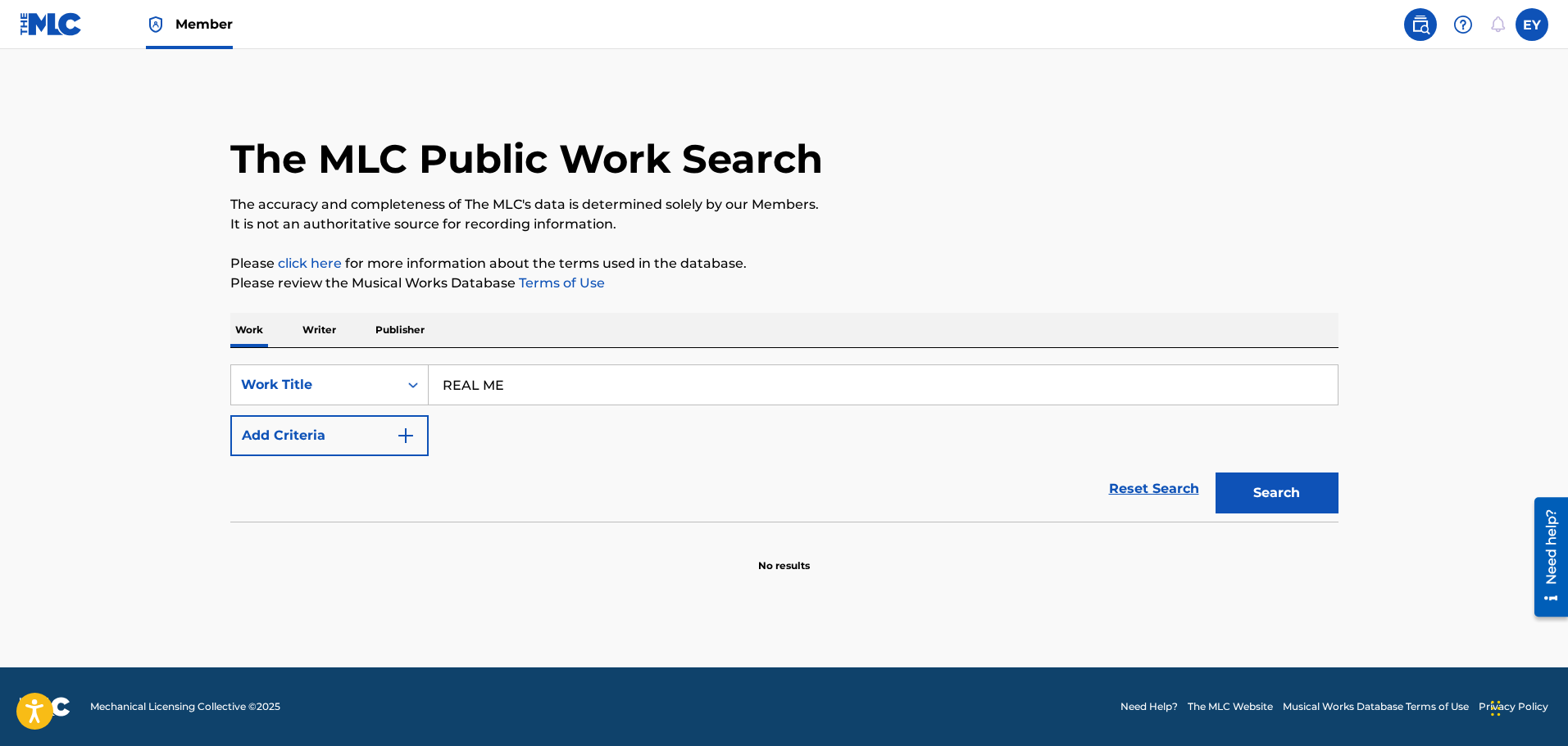
click at [398, 444] on img "Search Form" at bounding box center [405, 435] width 19 height 19
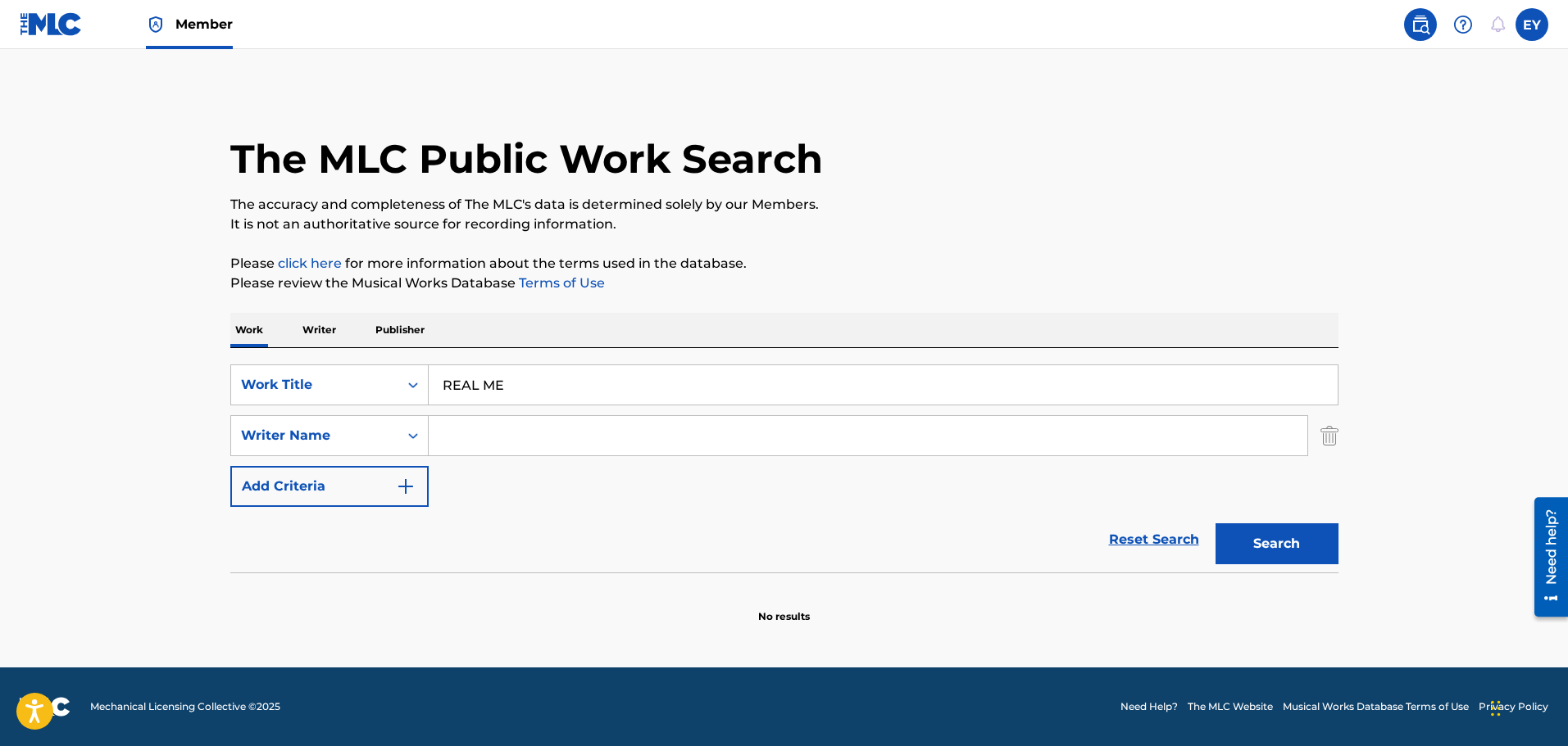
click at [531, 434] on input "Search Form" at bounding box center [868, 435] width 879 height 39
type input "[PERSON_NAME]"
click at [1259, 554] on button "Search" at bounding box center [1277, 543] width 123 height 41
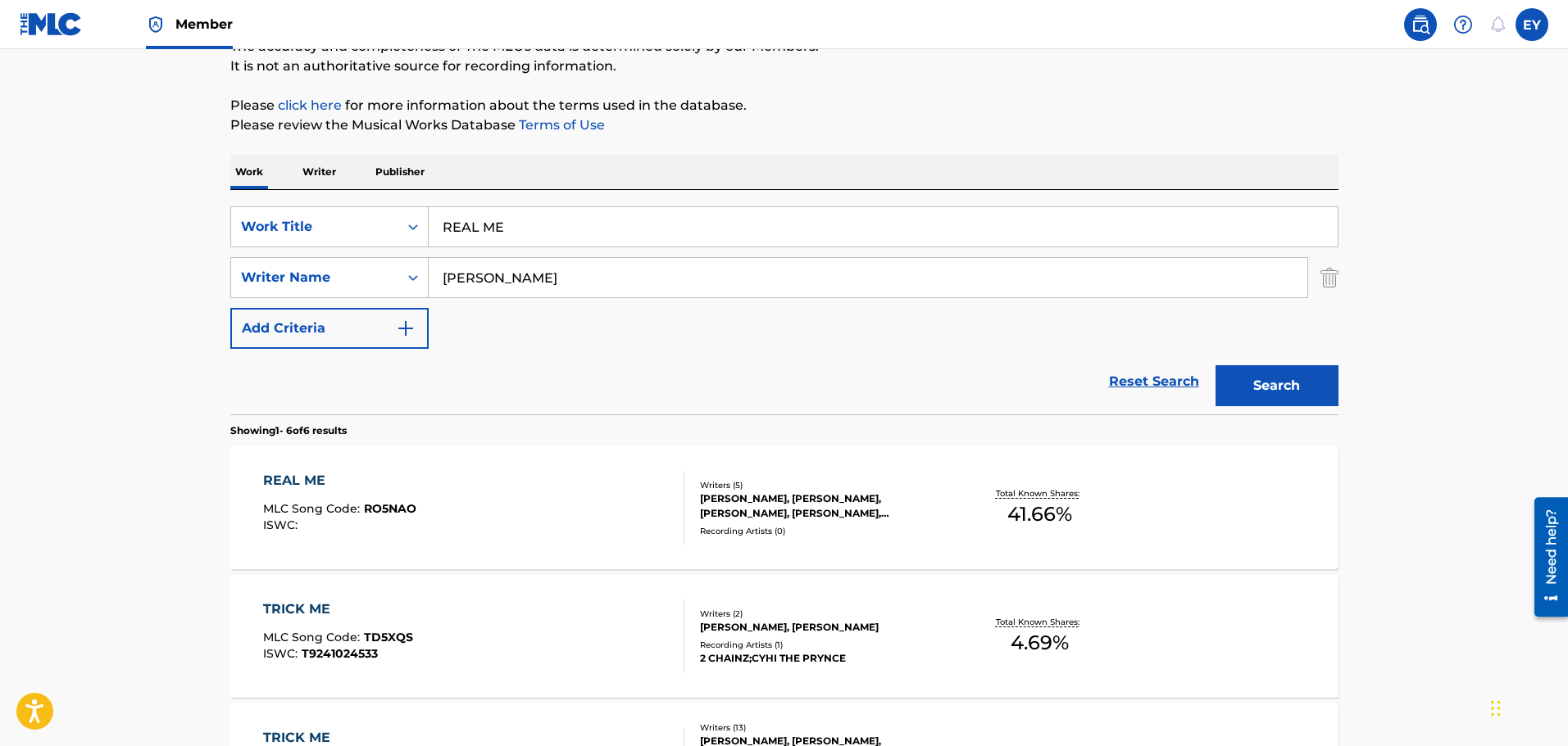
scroll to position [182, 0]
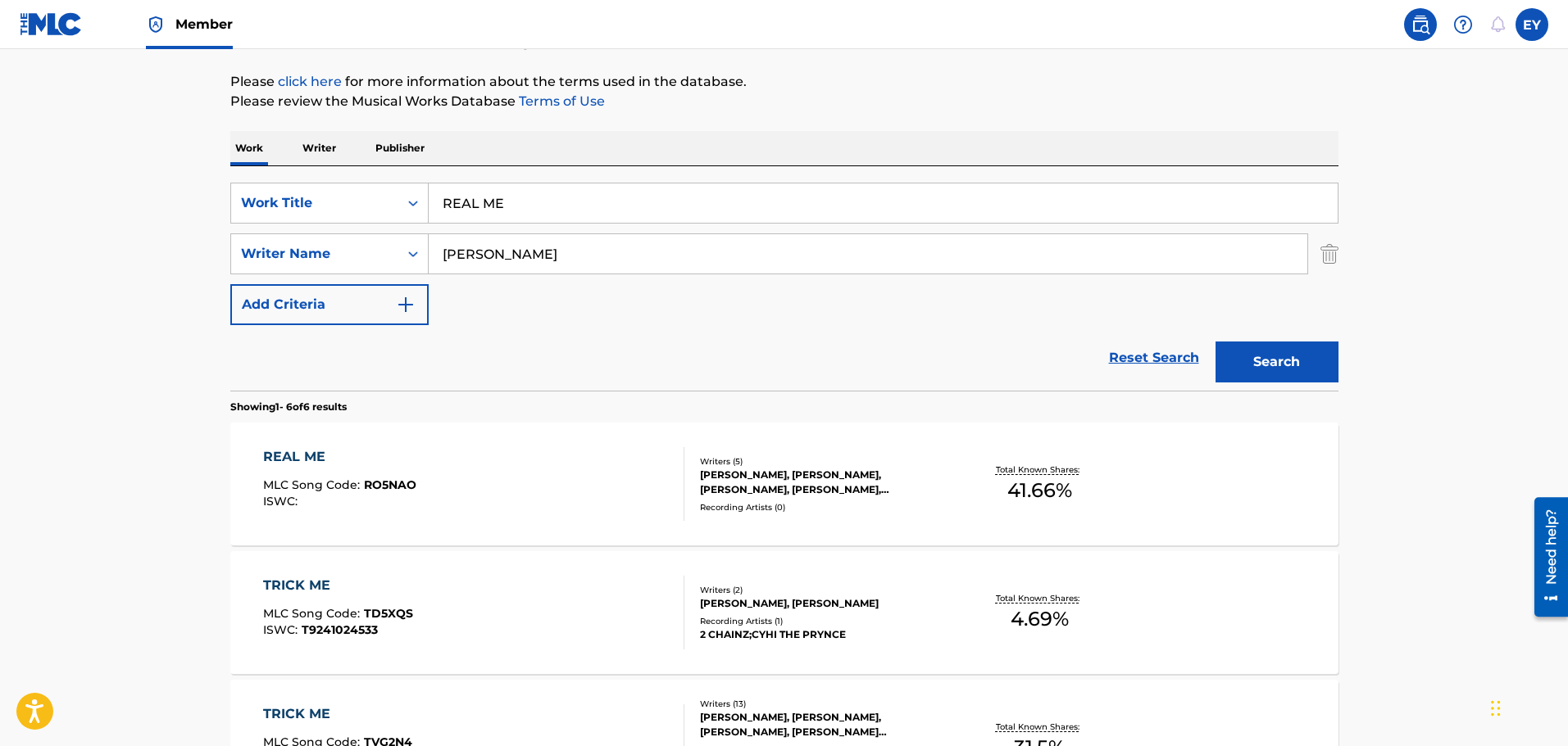
click at [897, 468] on div "[PERSON_NAME], [PERSON_NAME], [PERSON_NAME], [PERSON_NAME], [PERSON_NAME] [PERS…" at bounding box center [823, 483] width 248 height 29
